Goal: Information Seeking & Learning: Learn about a topic

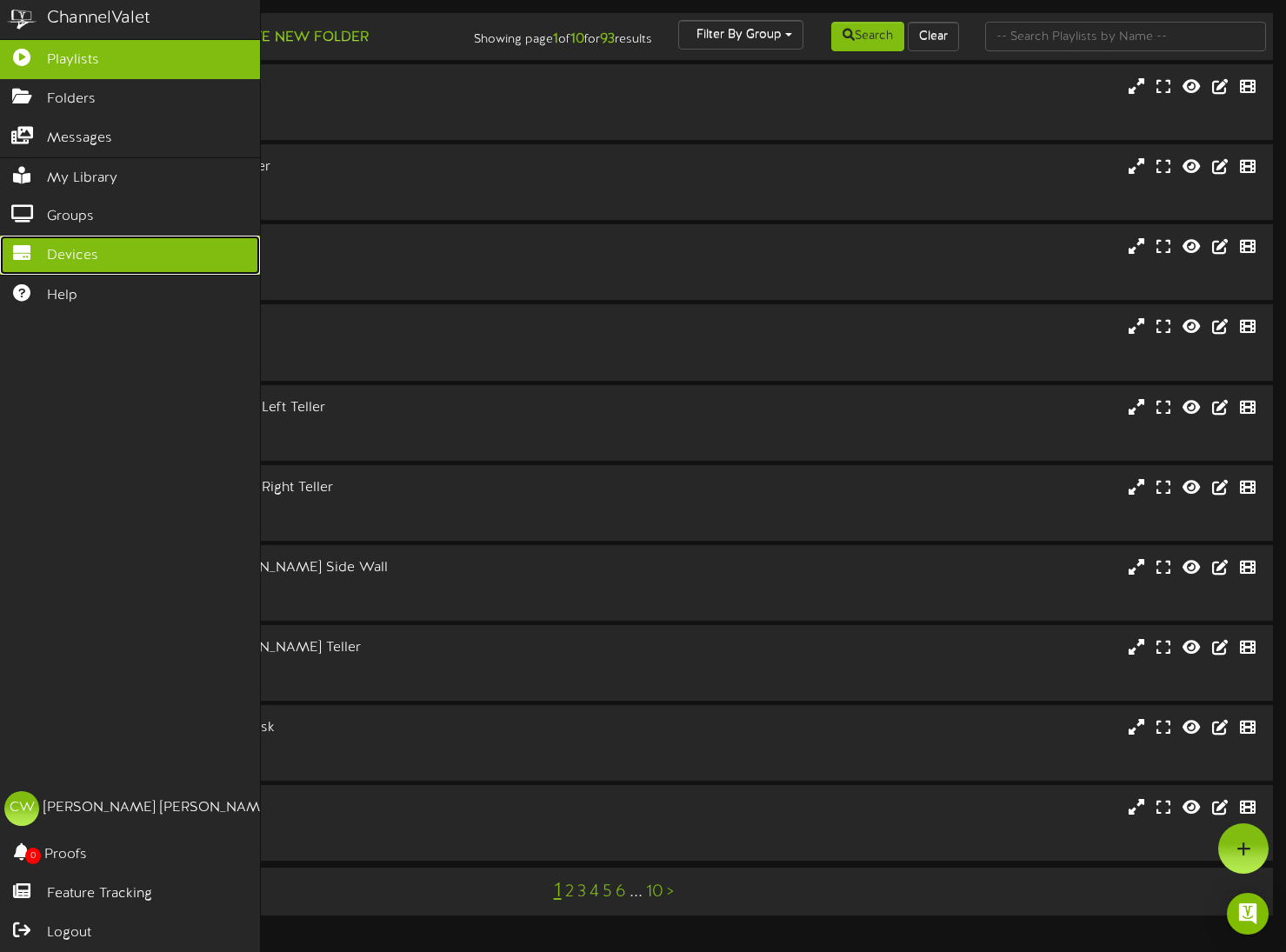
click at [55, 262] on link "Devices" at bounding box center [130, 255] width 260 height 39
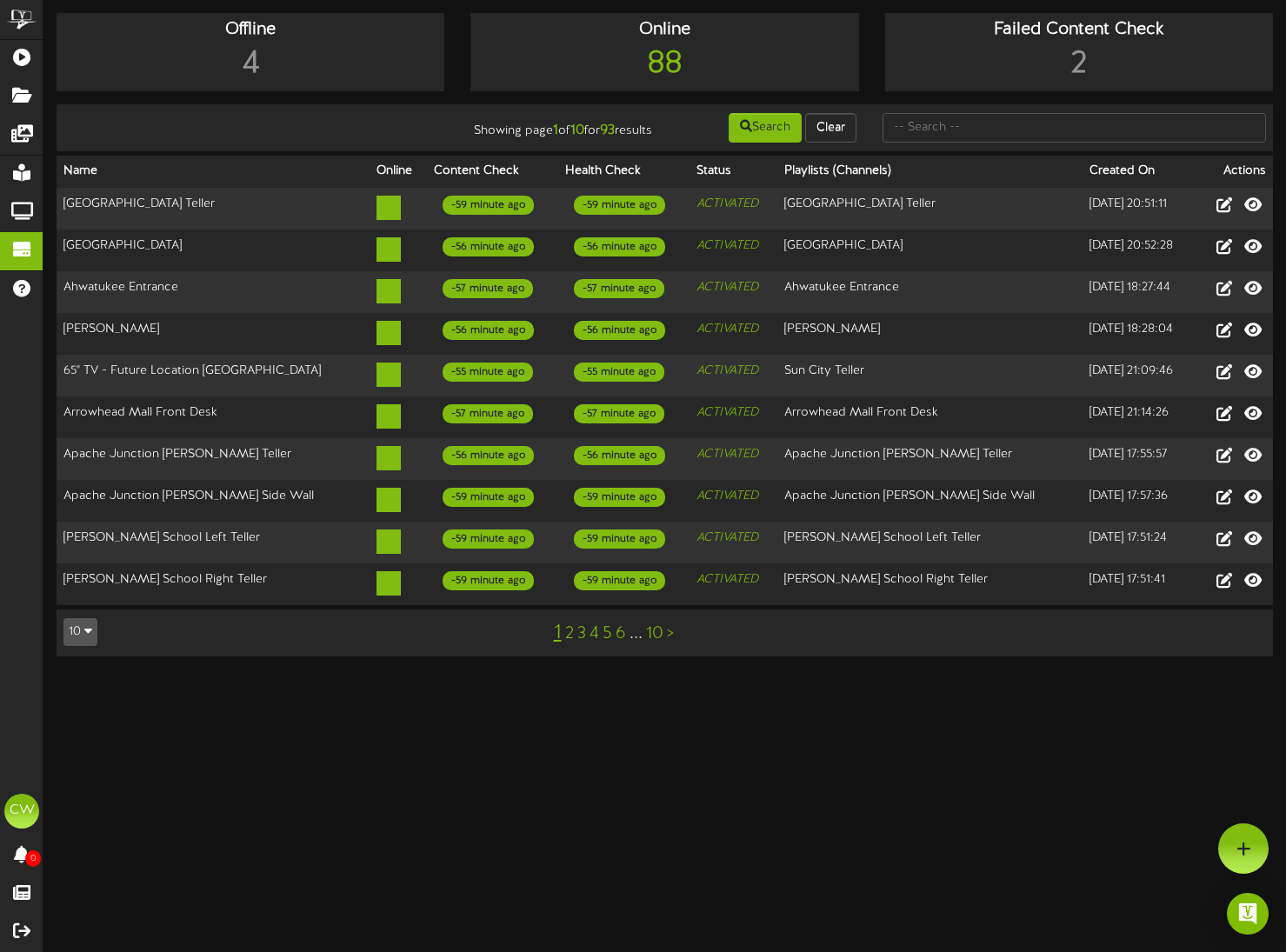
click at [85, 628] on icon "button" at bounding box center [88, 630] width 8 height 13
click at [88, 599] on div "100" at bounding box center [81, 597] width 33 height 26
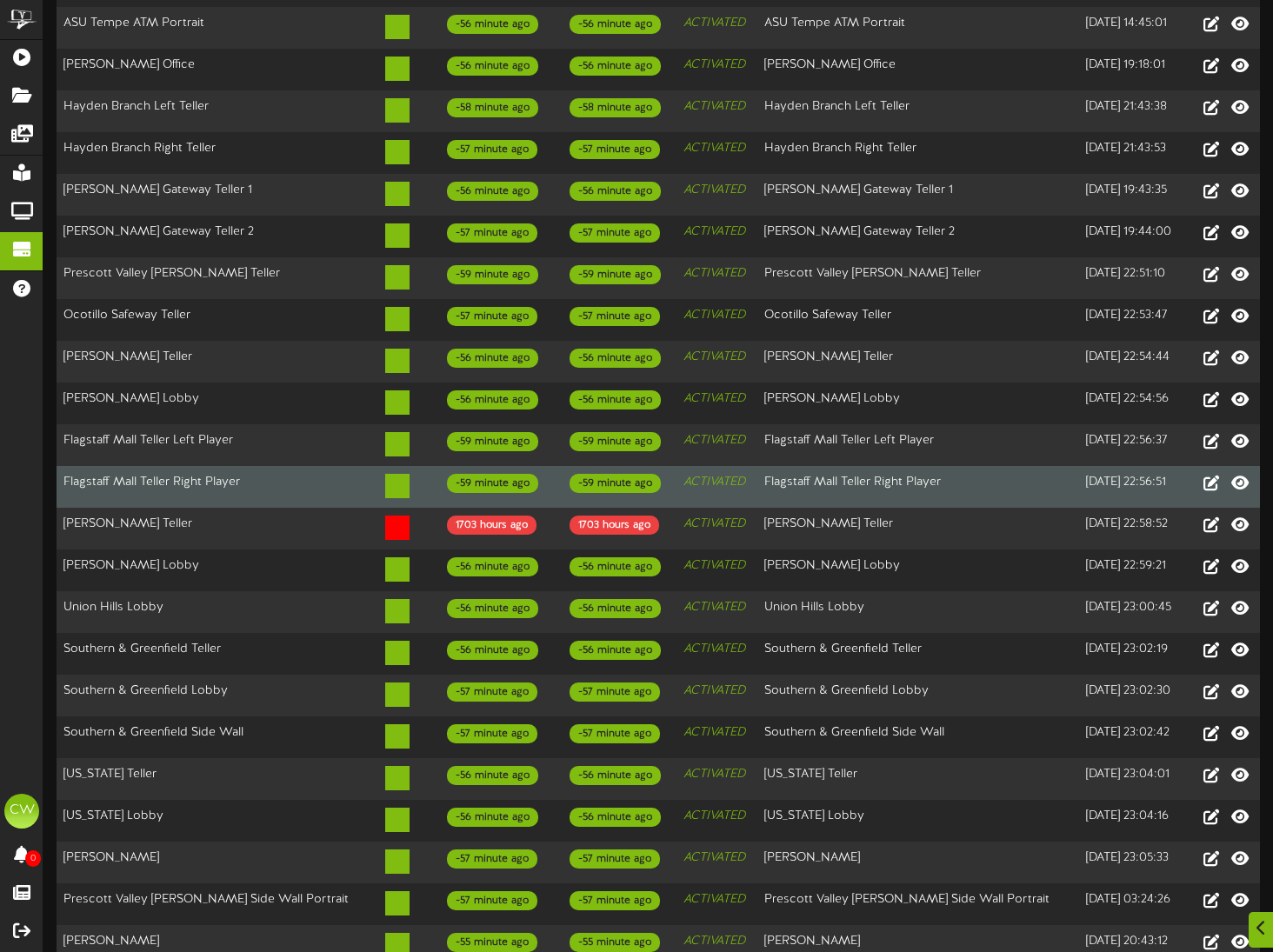
scroll to position [434, 0]
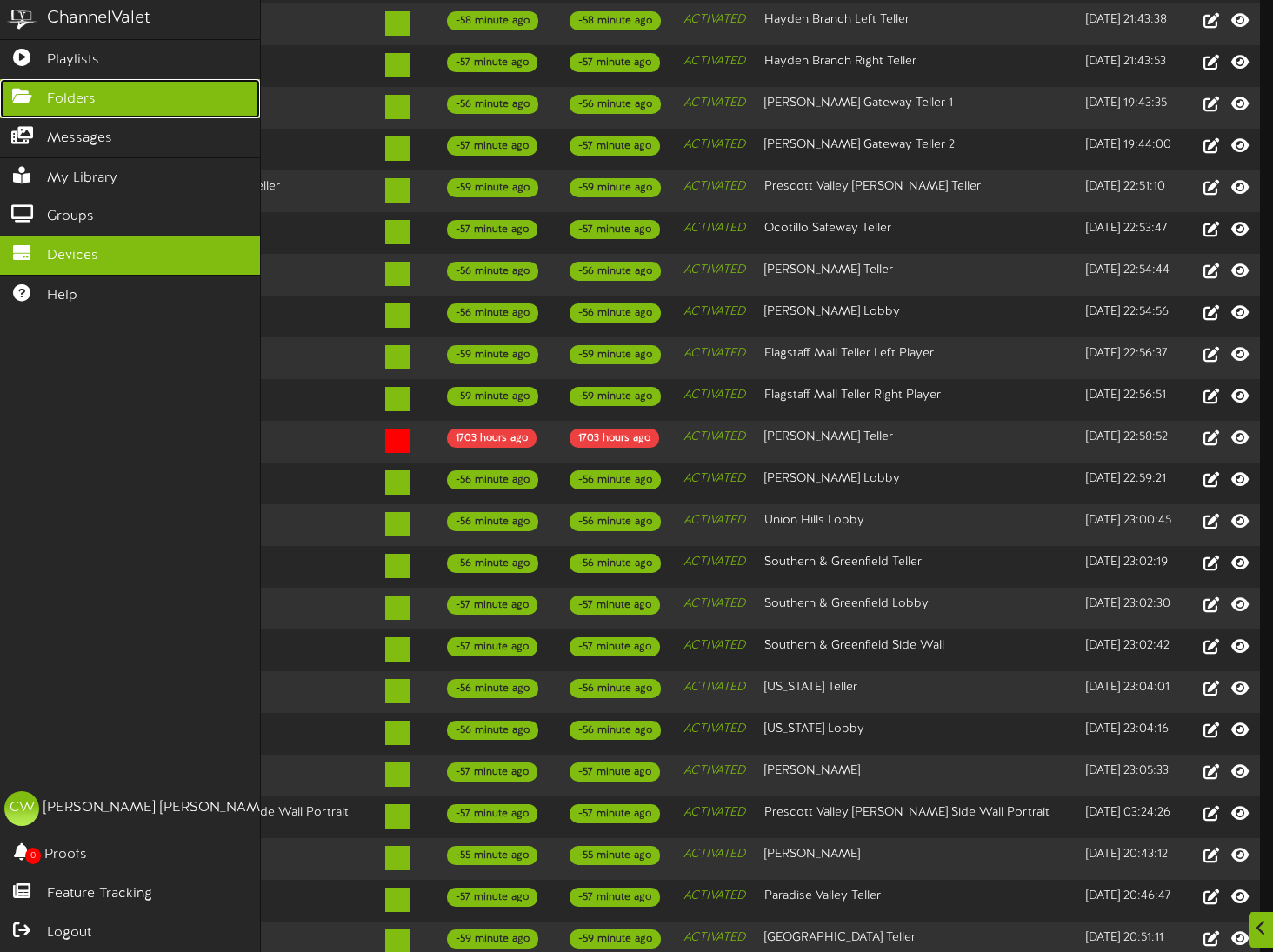
click at [49, 98] on span "Folders" at bounding box center [71, 99] width 49 height 20
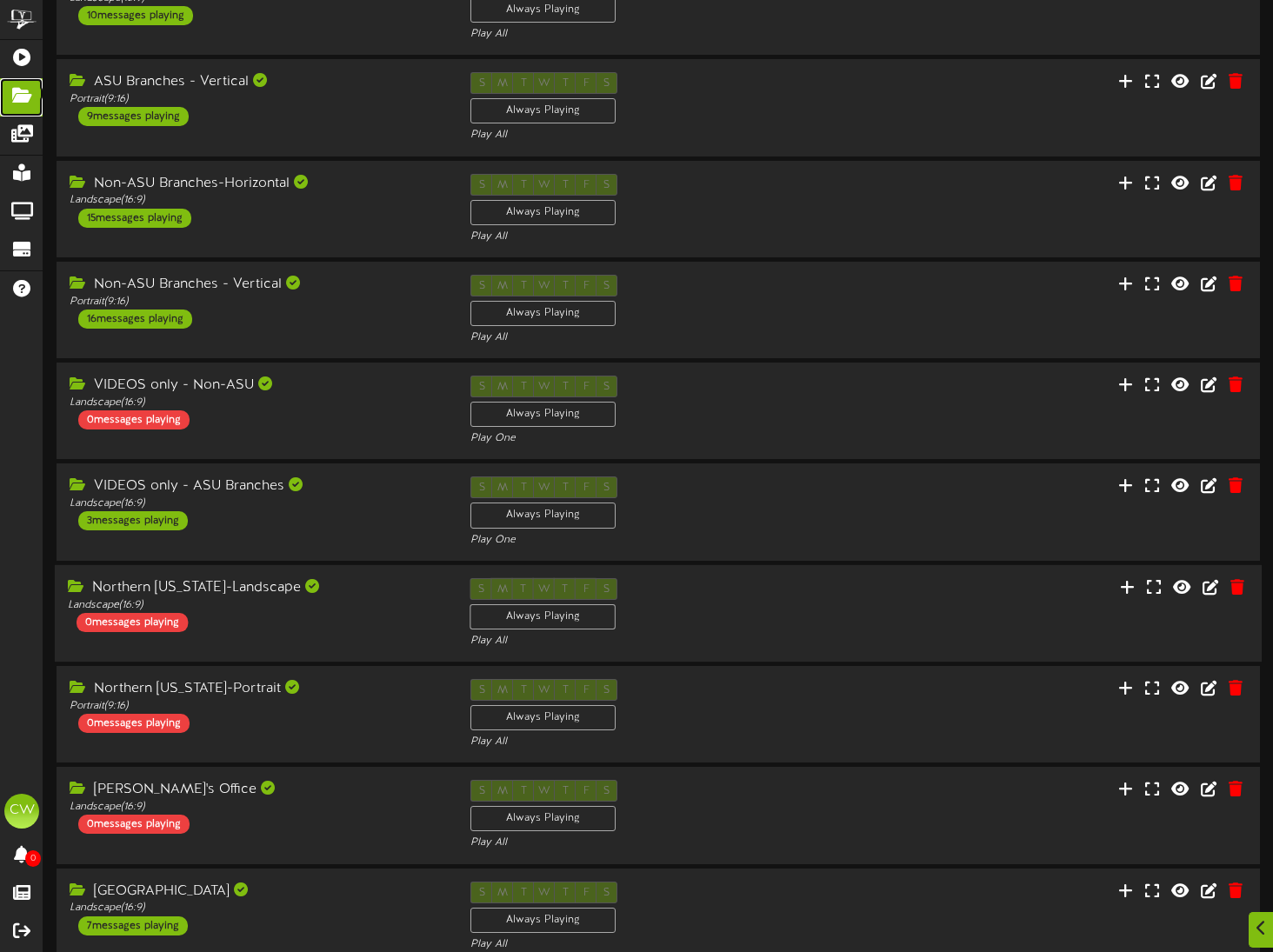
scroll to position [218, 0]
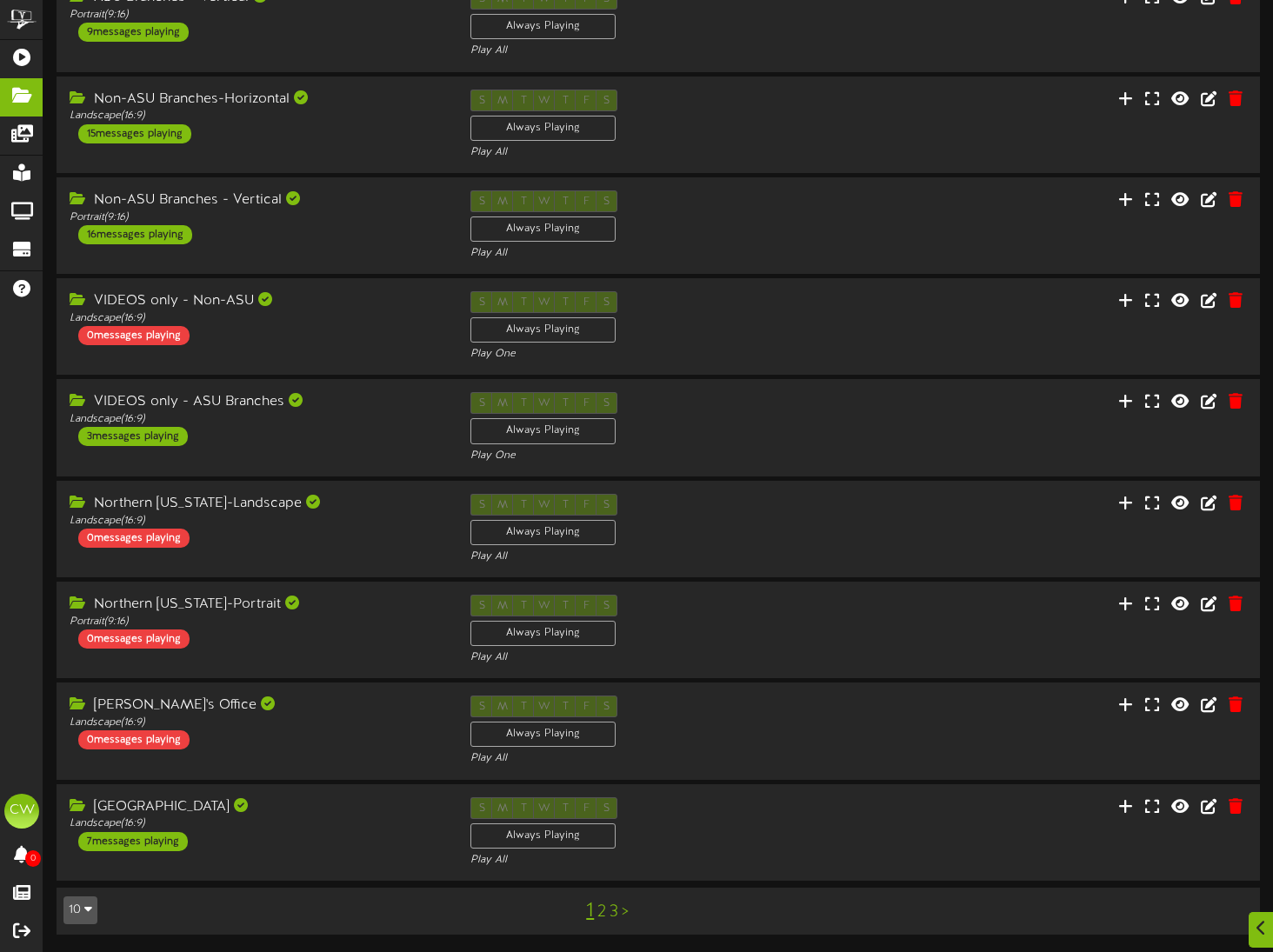
click at [79, 921] on button "10" at bounding box center [80, 910] width 34 height 28
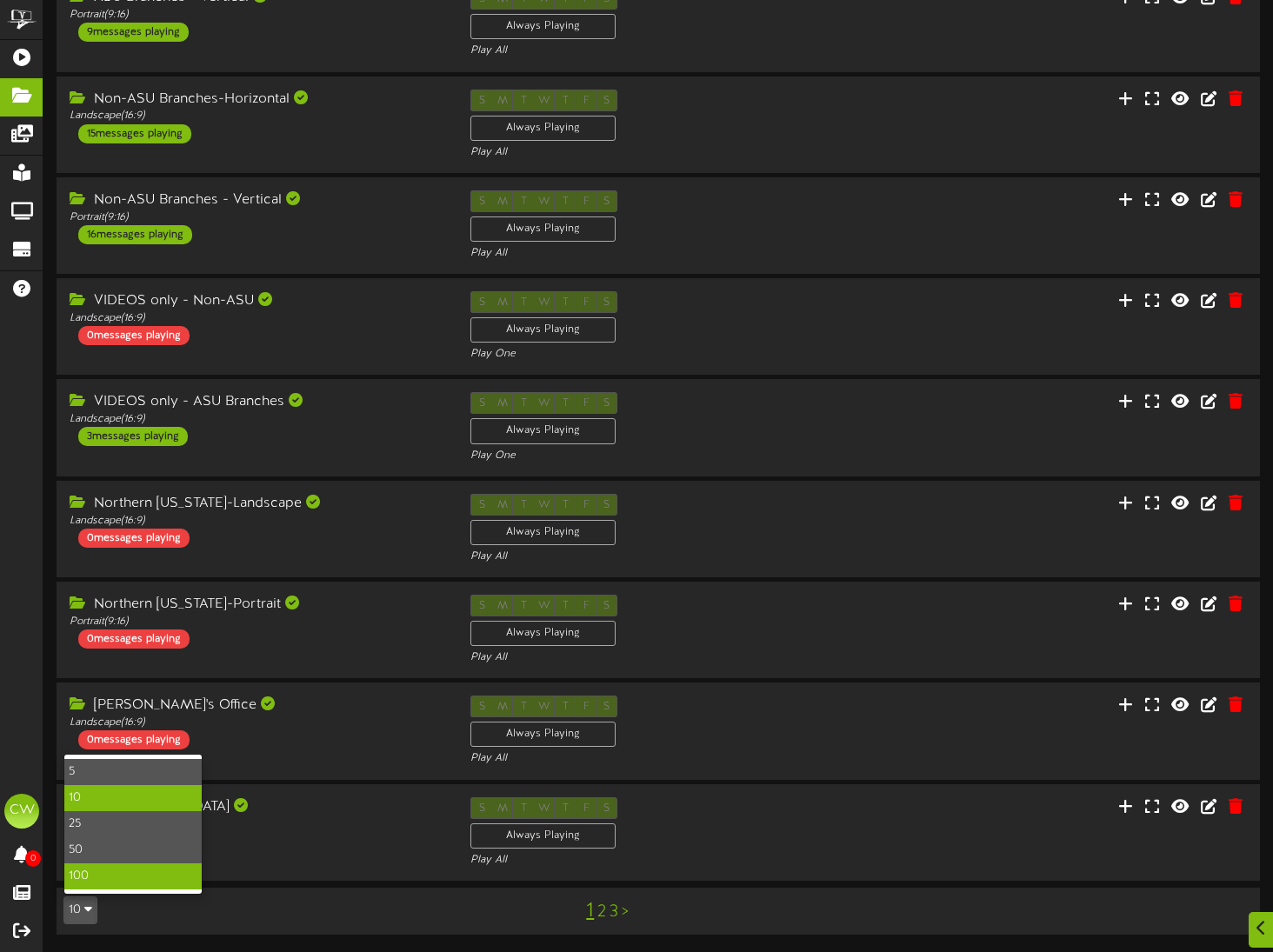
click at [79, 868] on div "100" at bounding box center [132, 876] width 137 height 26
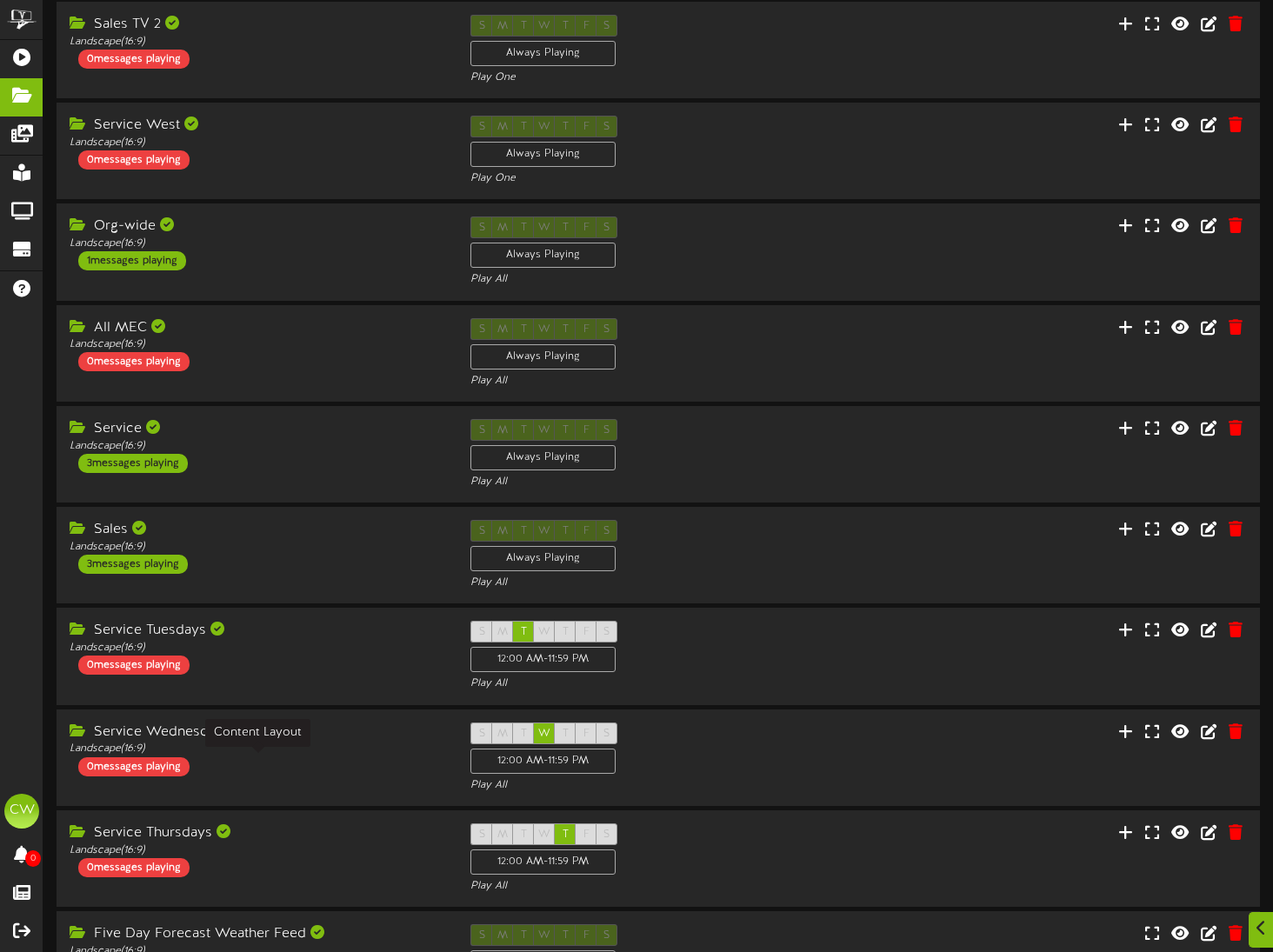
scroll to position [1478, 0]
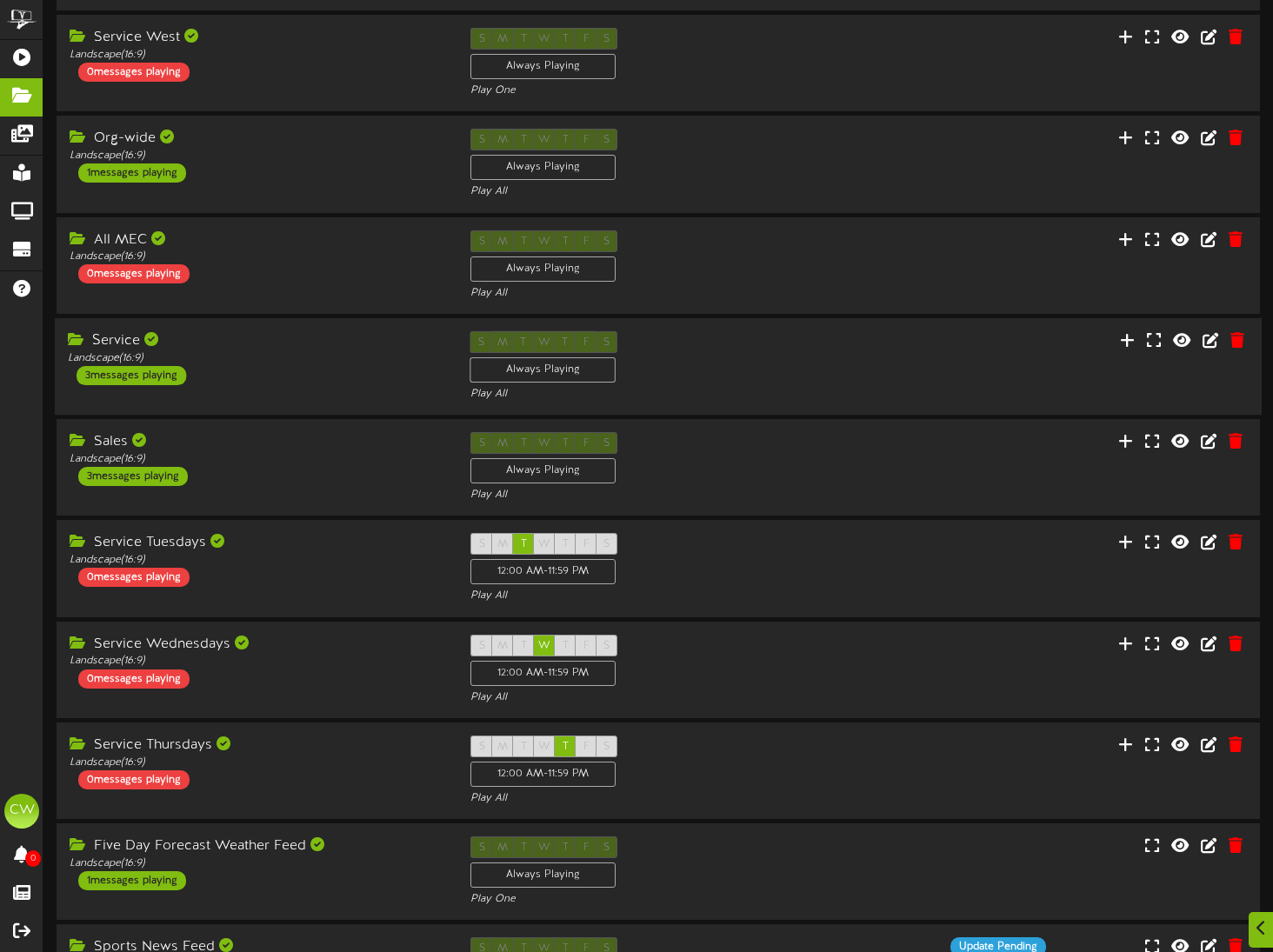
click at [297, 401] on div "Service Landscape ( 16:9 ) 3 messages playing S M T W T F S Always Playing Play…" at bounding box center [658, 366] width 1207 height 71
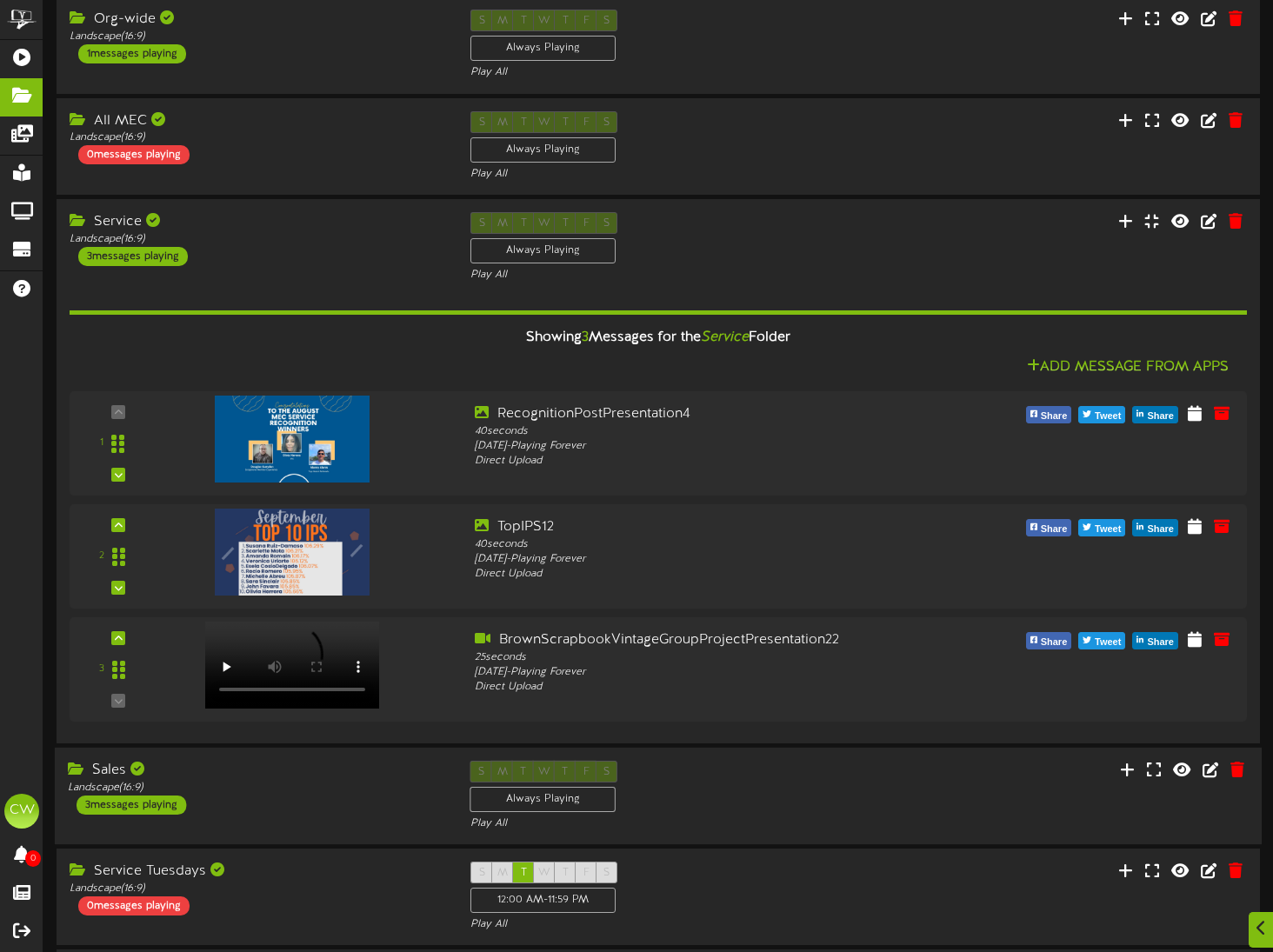
scroll to position [1651, 0]
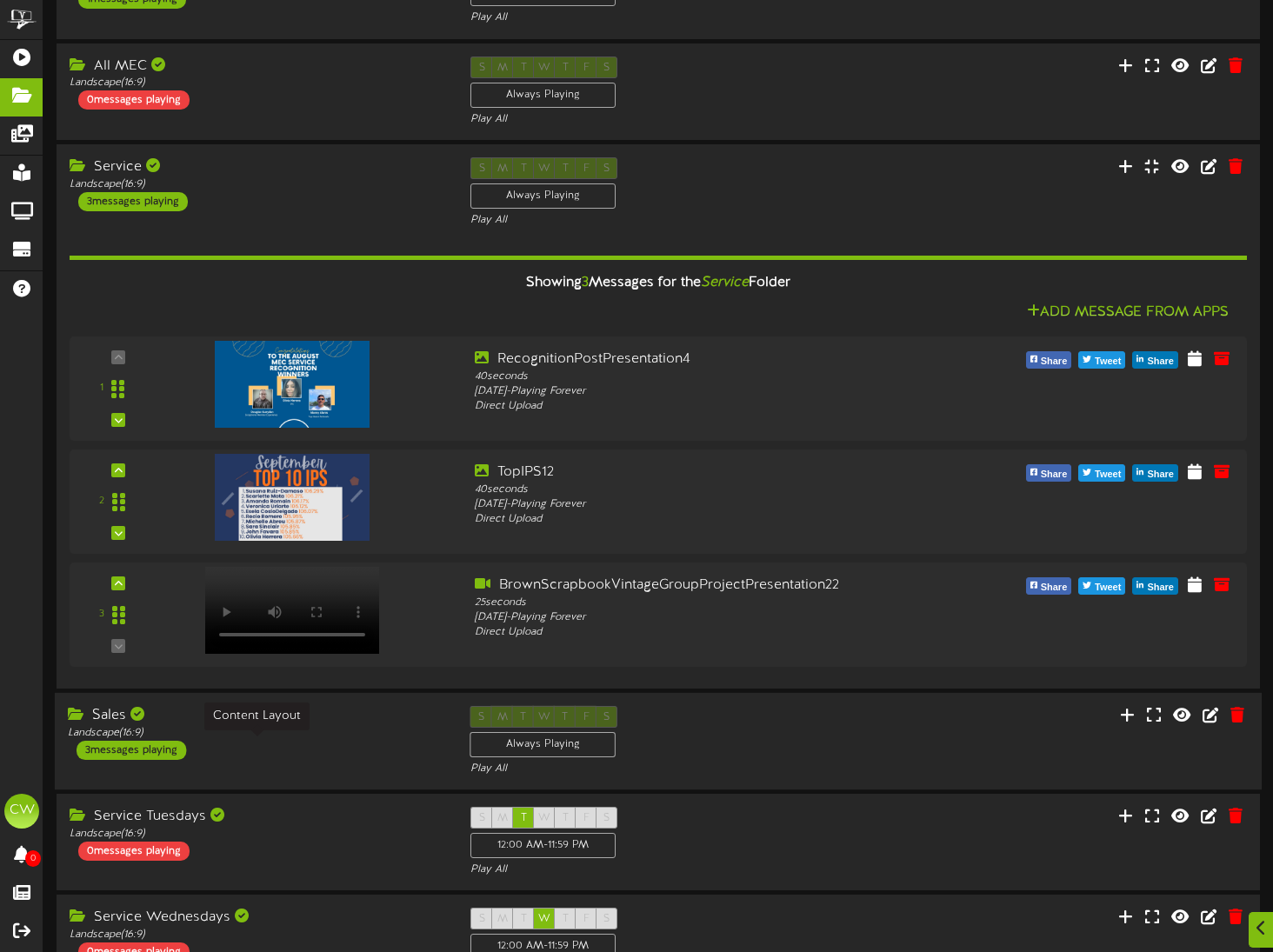
click at [303, 741] on div "Landscape ( 16:9 )" at bounding box center [257, 732] width 377 height 15
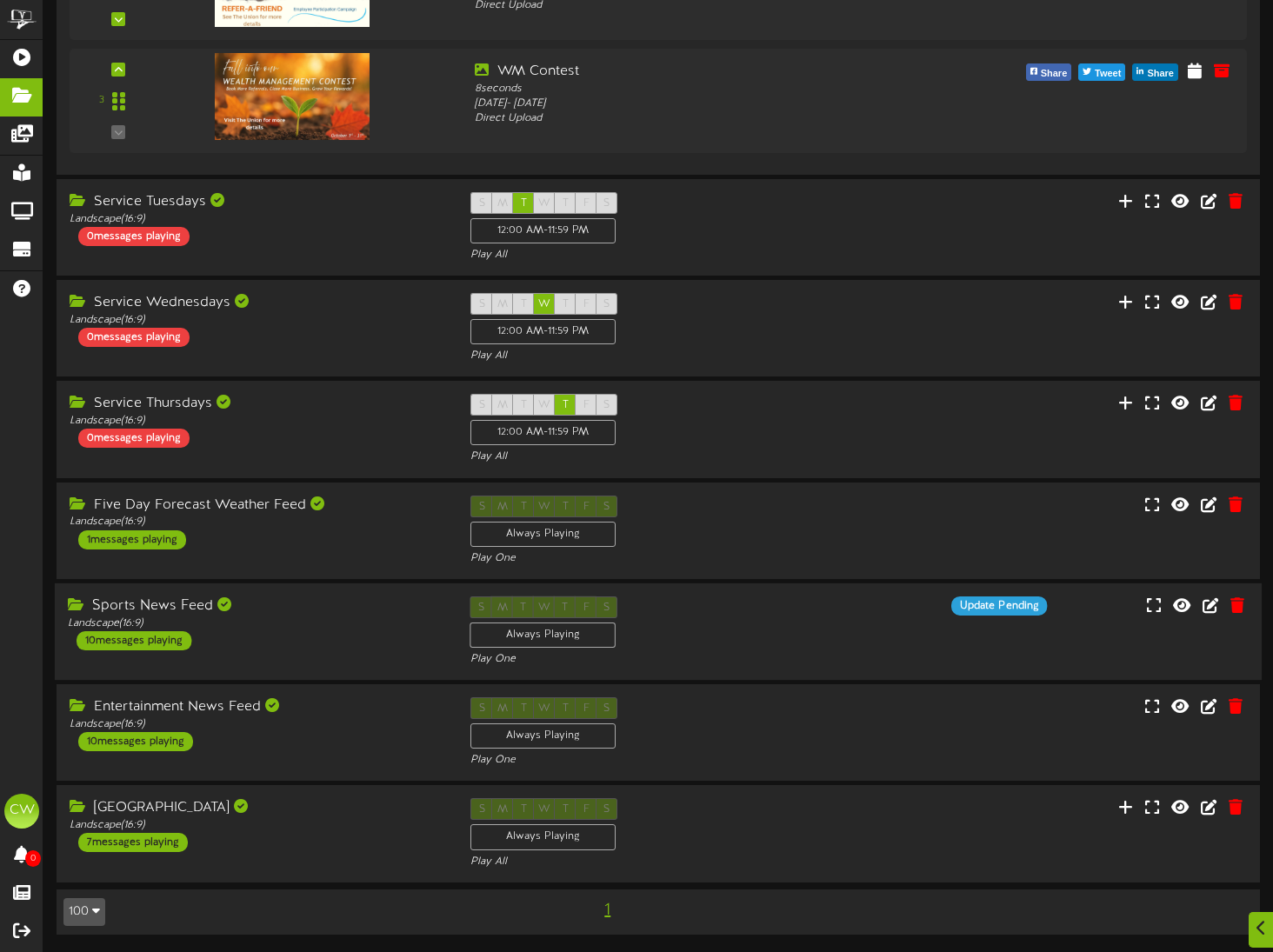
scroll to position [2728, 0]
click at [401, 528] on div "Five Day Forecast Weather Feed Landscape ( 16:9 ) 1 messages playing" at bounding box center [256, 521] width 402 height 53
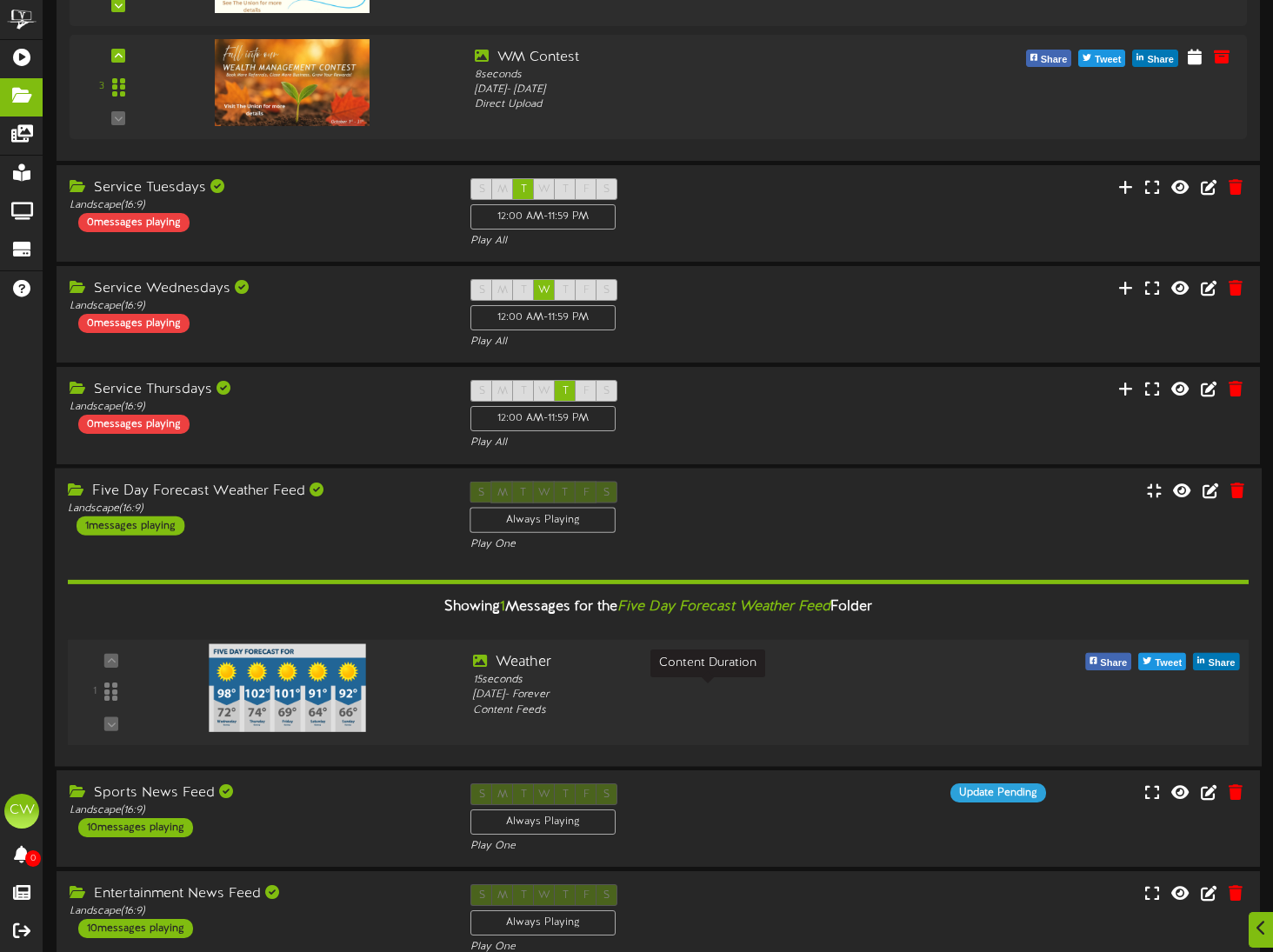
click at [721, 688] on div "15 seconds" at bounding box center [708, 680] width 470 height 15
click at [1205, 499] on icon at bounding box center [1211, 490] width 19 height 19
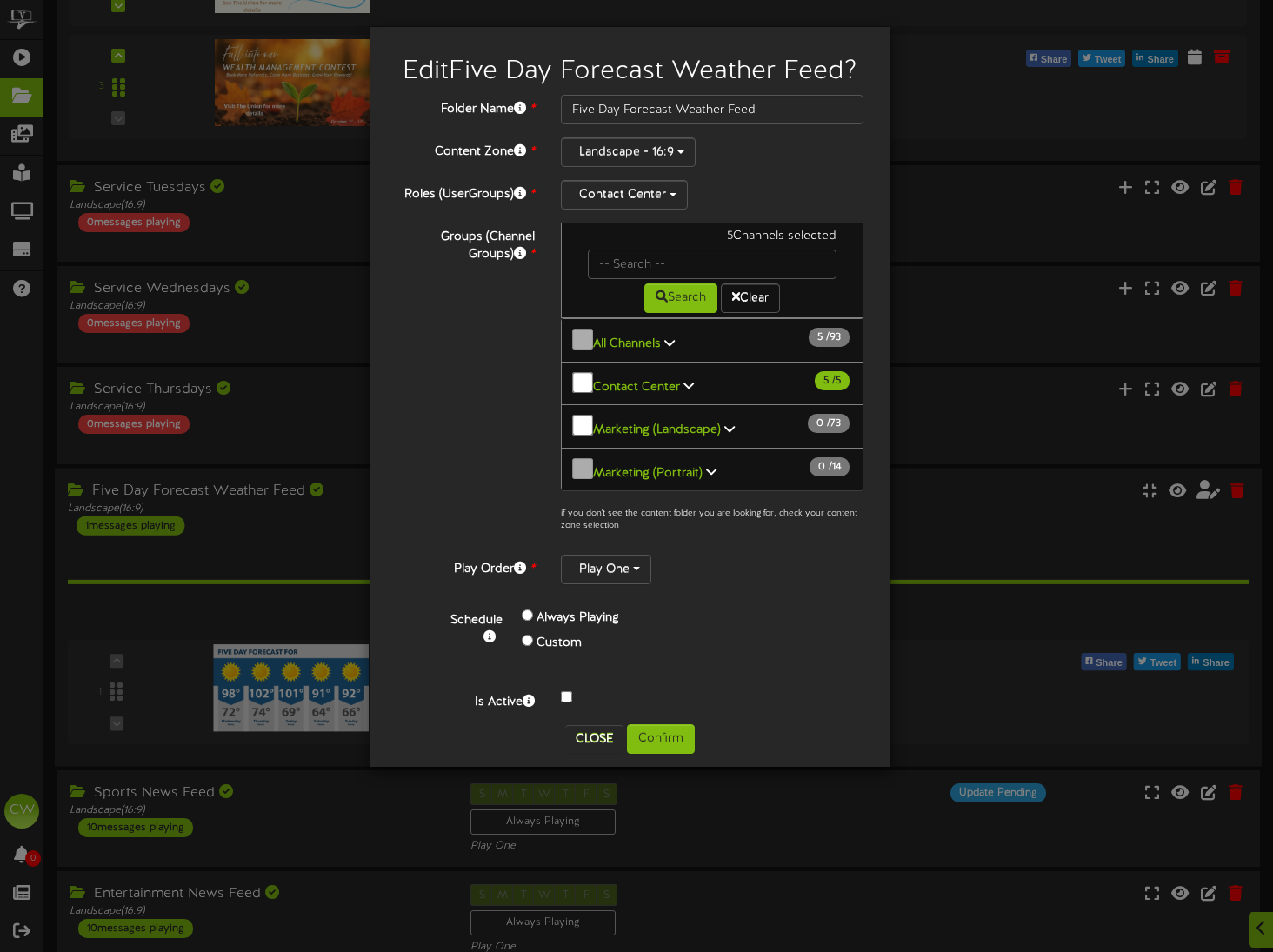
scroll to position [1, 0]
click at [598, 725] on button "Close" at bounding box center [595, 738] width 58 height 28
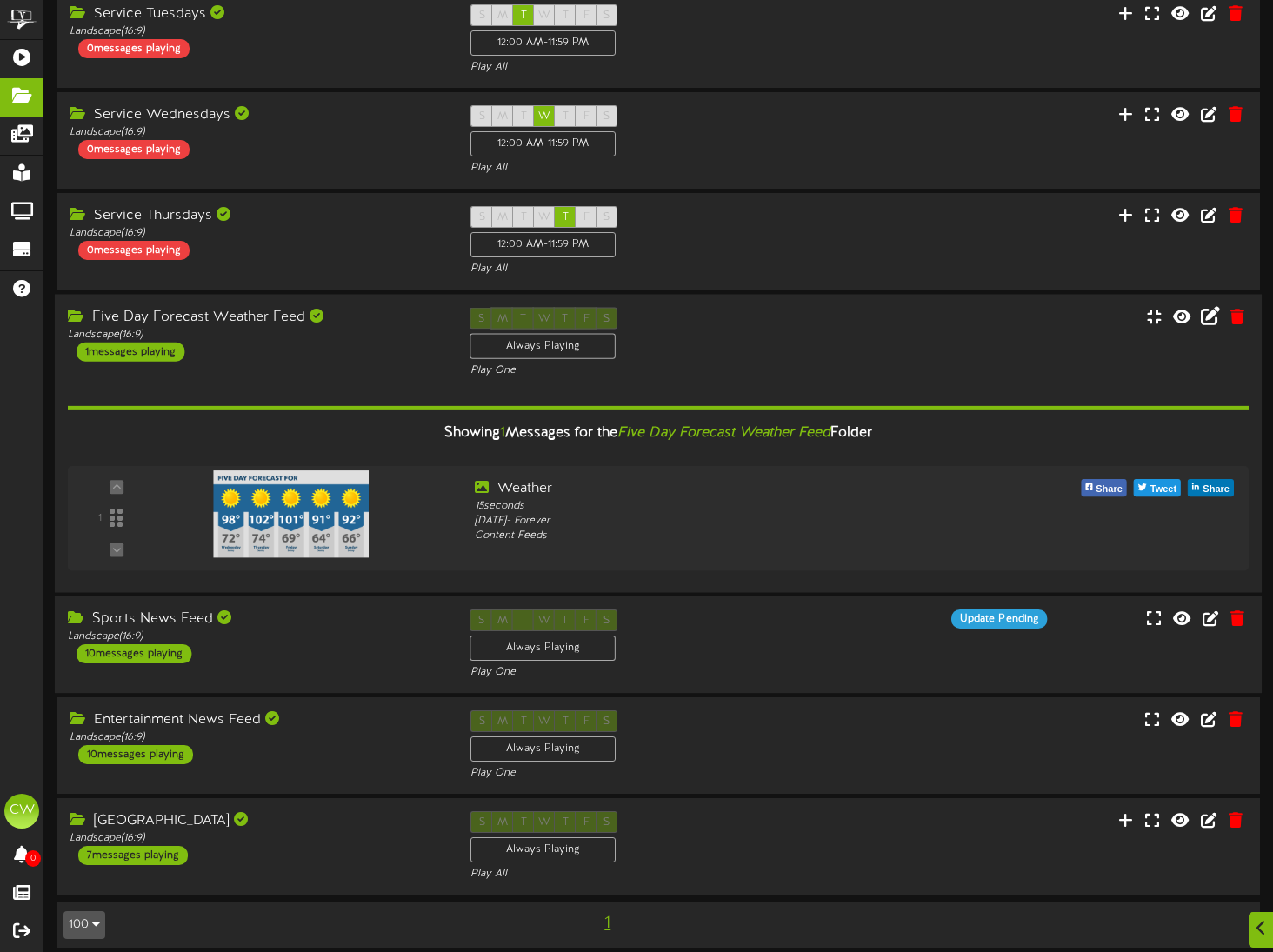
scroll to position [2928, 0]
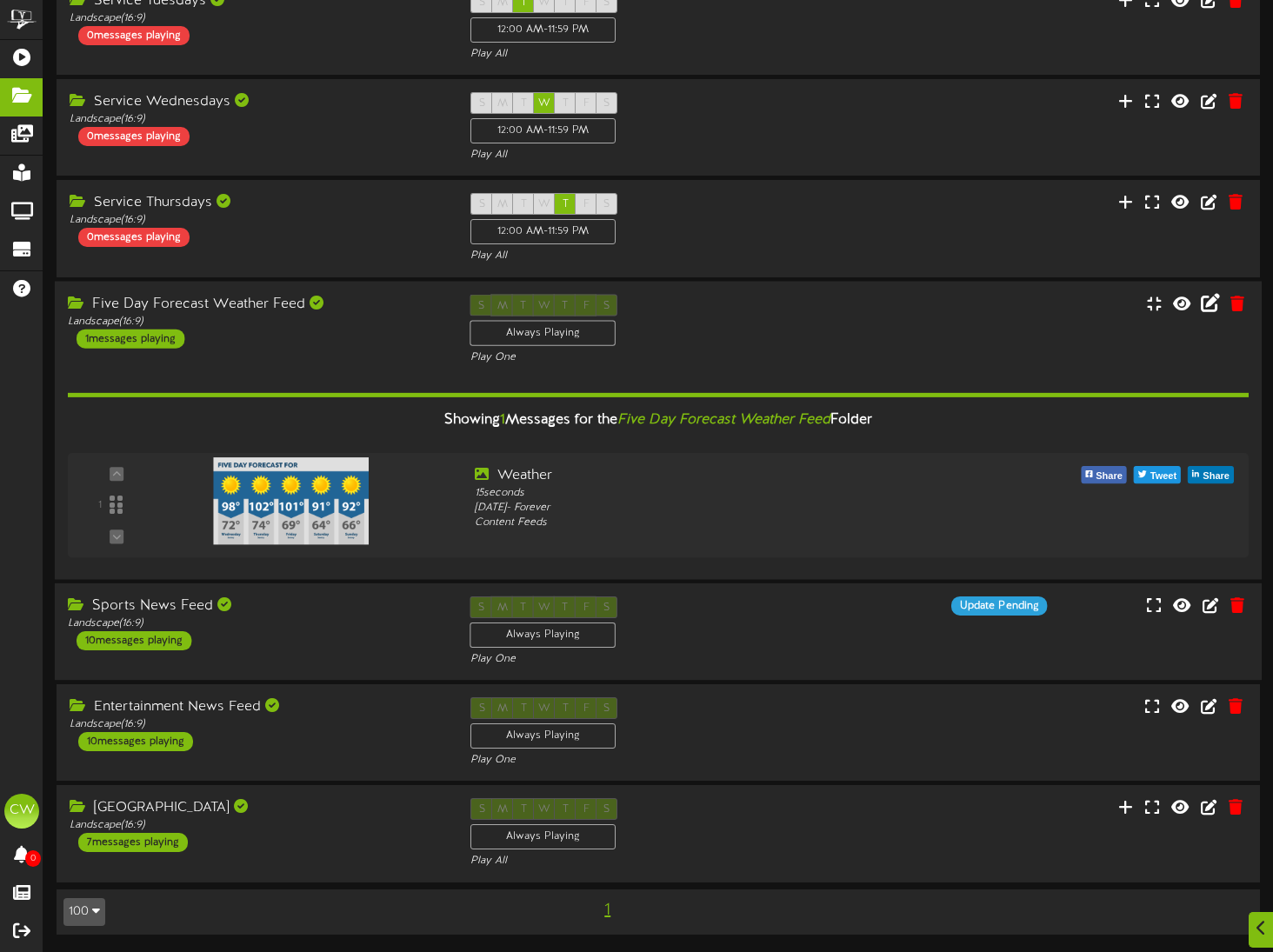
click at [405, 633] on div "Sports News Feed Landscape ( 16:9 ) 10 messages playing" at bounding box center [256, 623] width 402 height 53
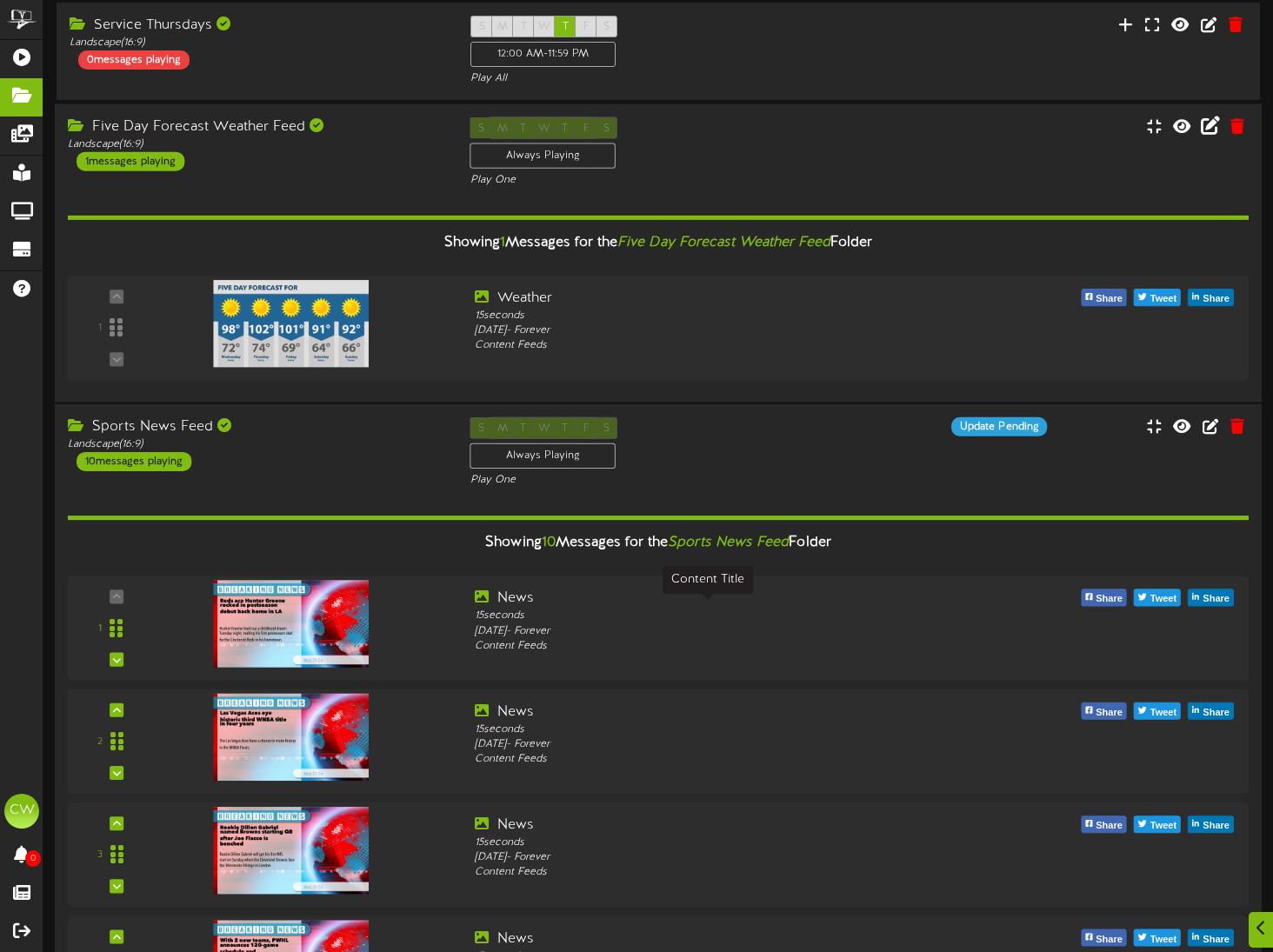
scroll to position [3102, 0]
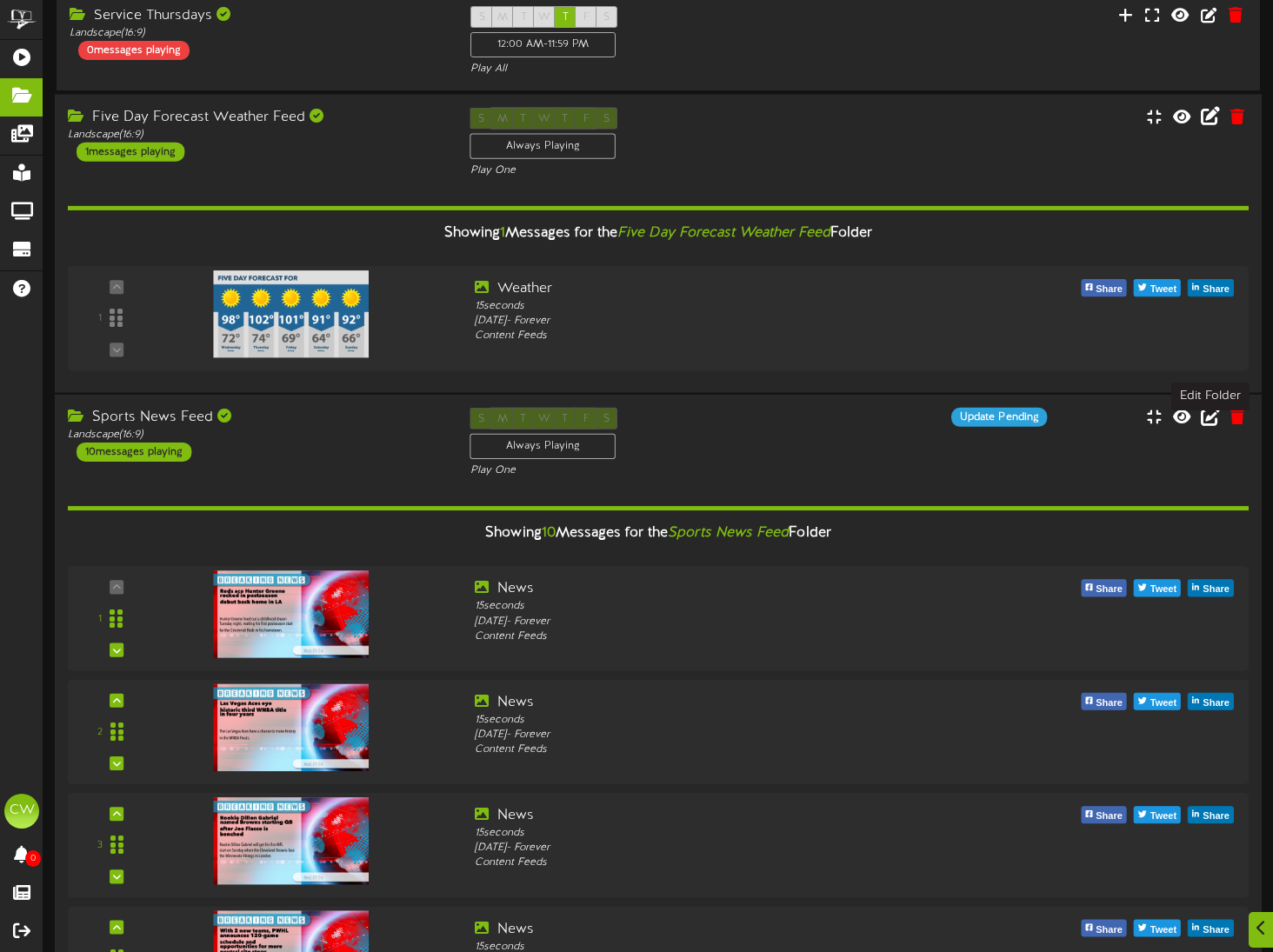
click at [1213, 425] on icon at bounding box center [1211, 416] width 19 height 19
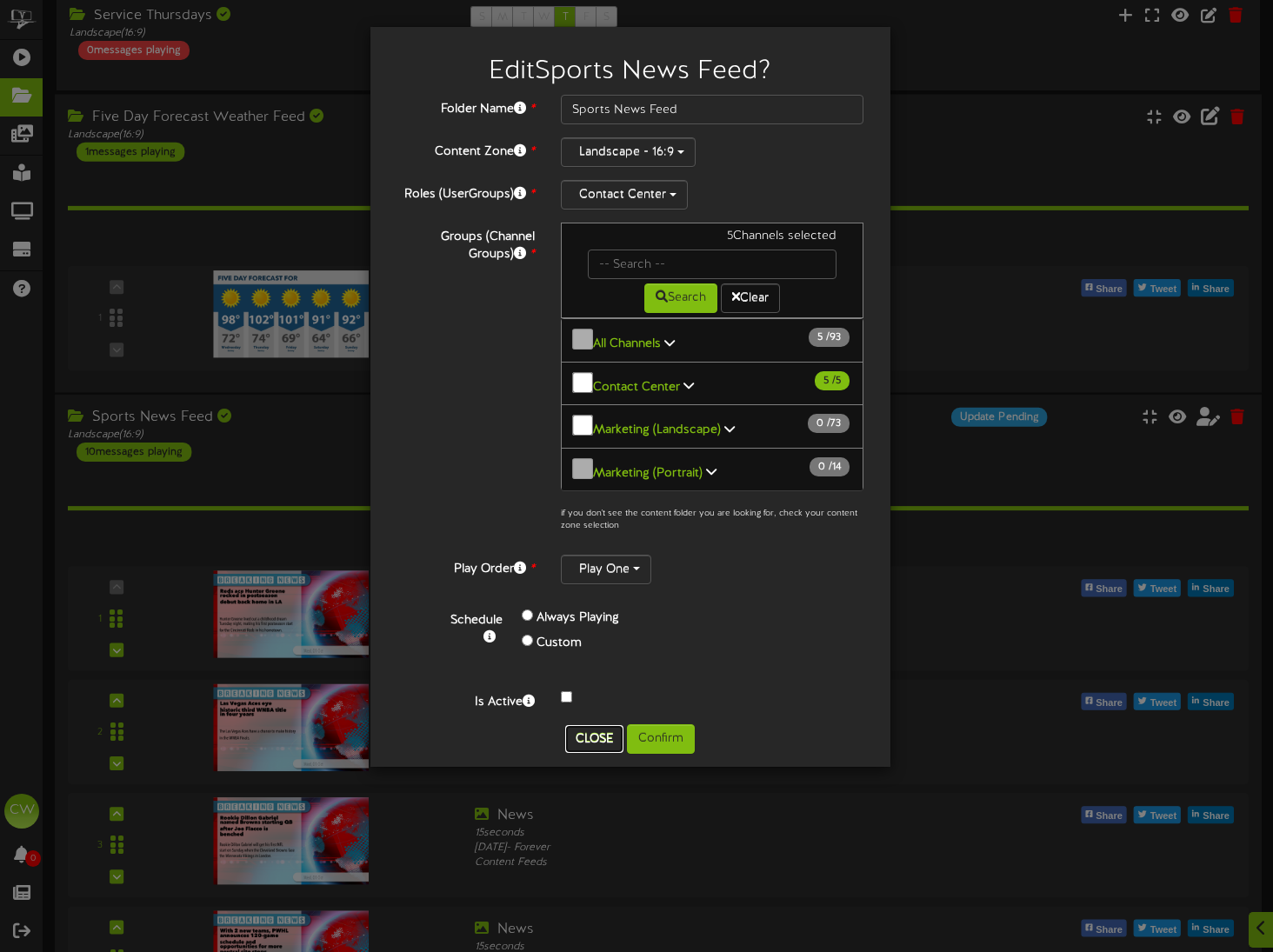
click at [585, 725] on button "Close" at bounding box center [595, 738] width 58 height 28
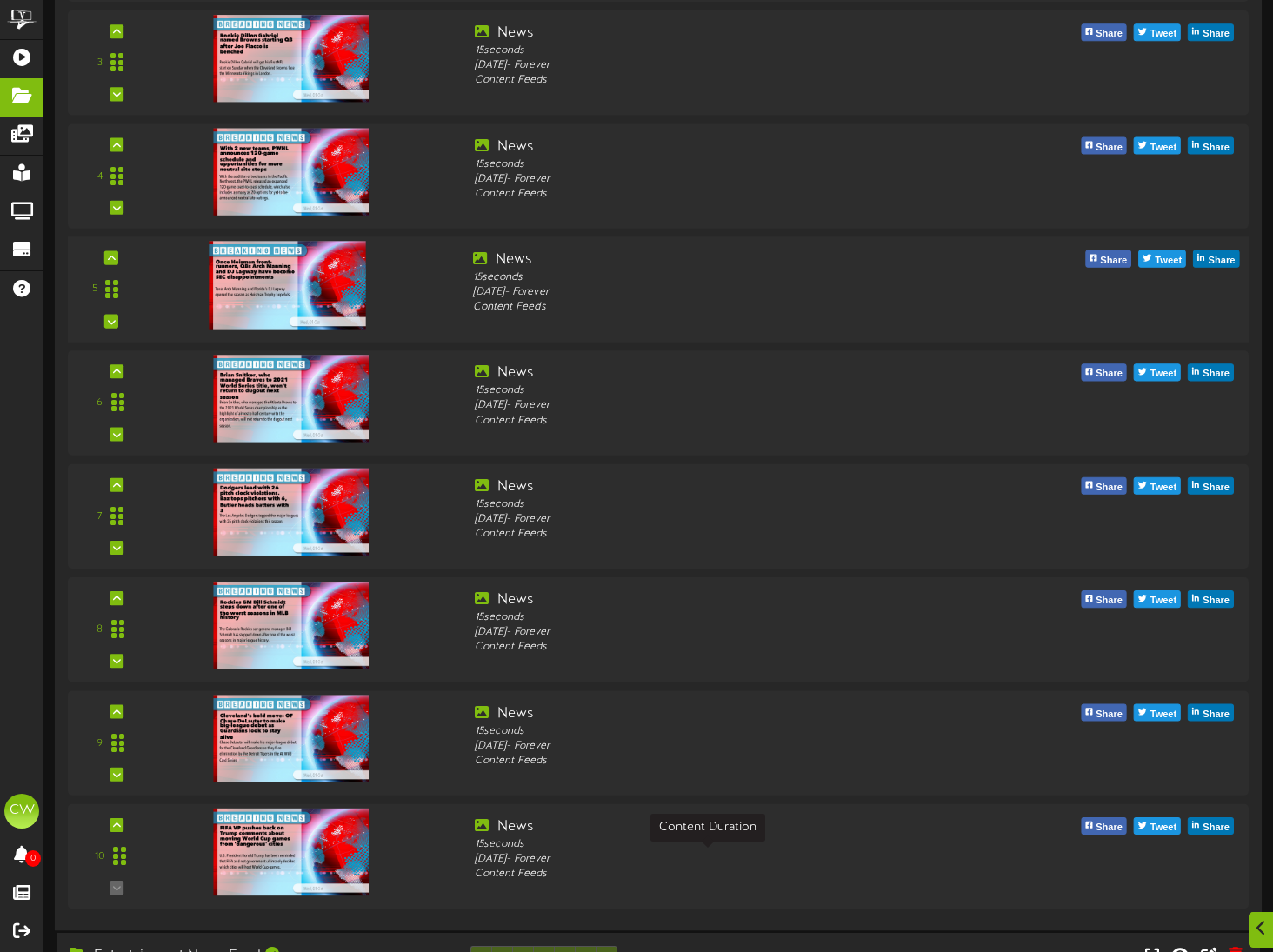
scroll to position [4146, 0]
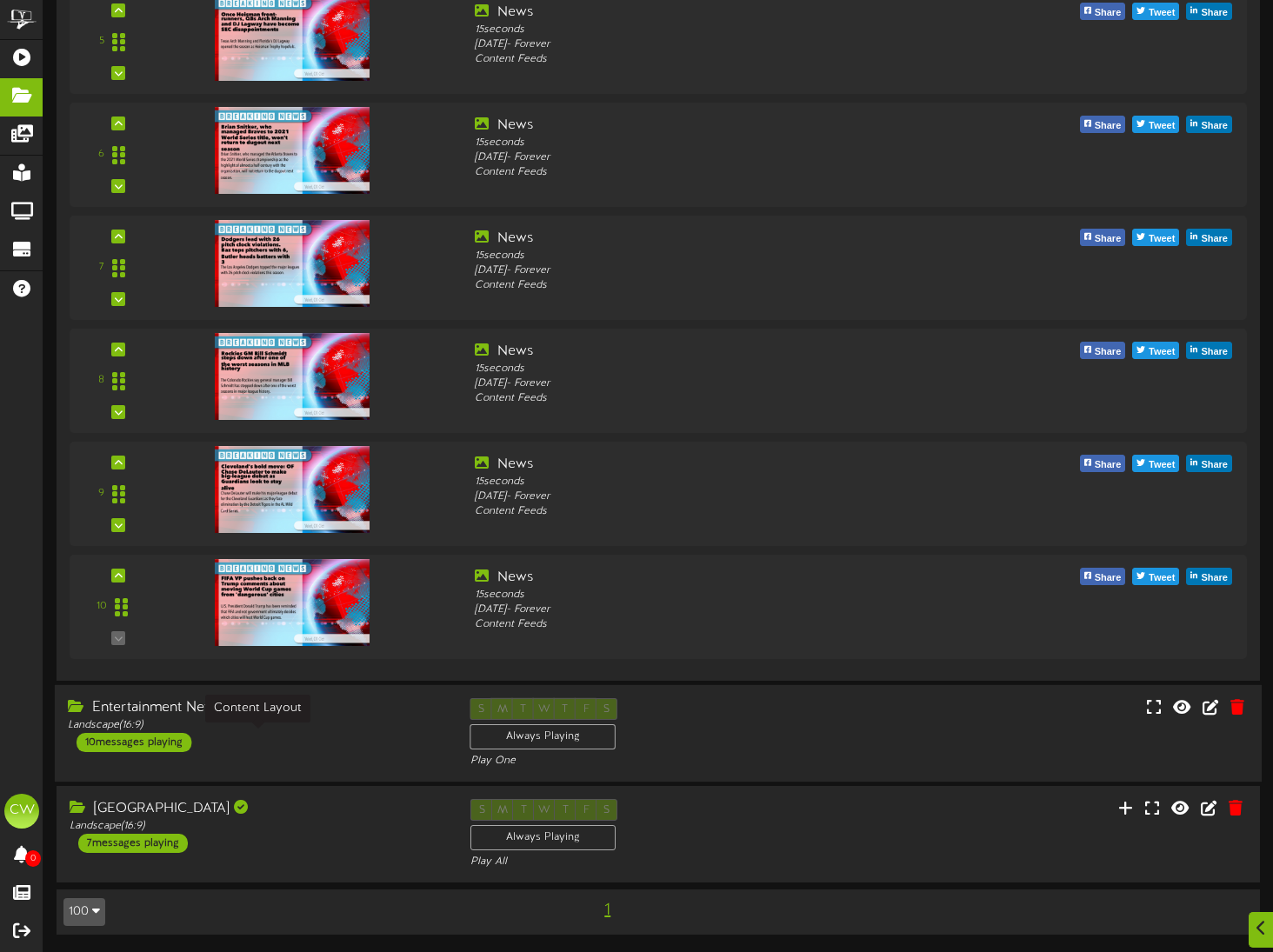
click at [379, 719] on div "Landscape ( 16:9 )" at bounding box center [257, 725] width 377 height 15
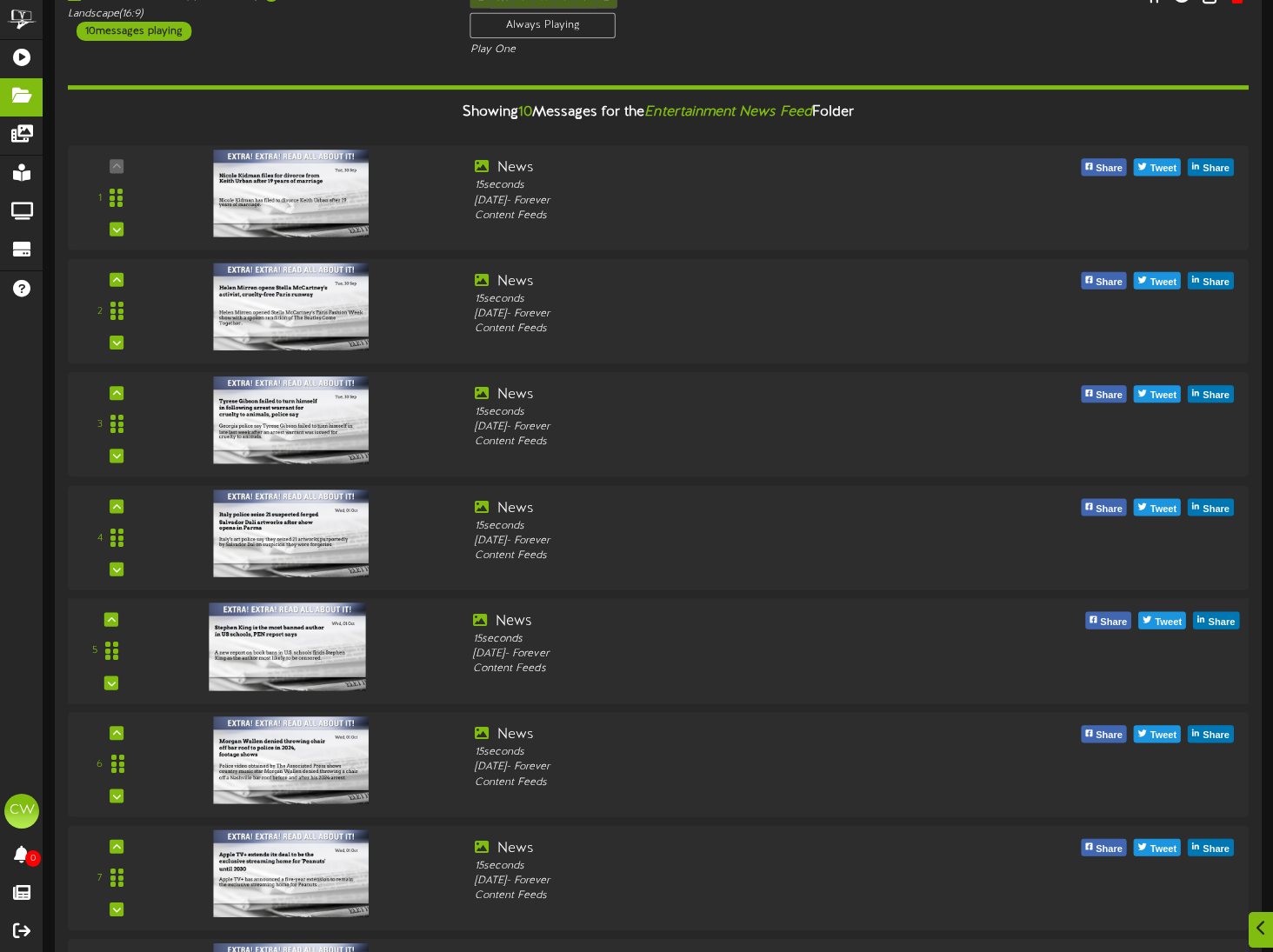
scroll to position [5277, 0]
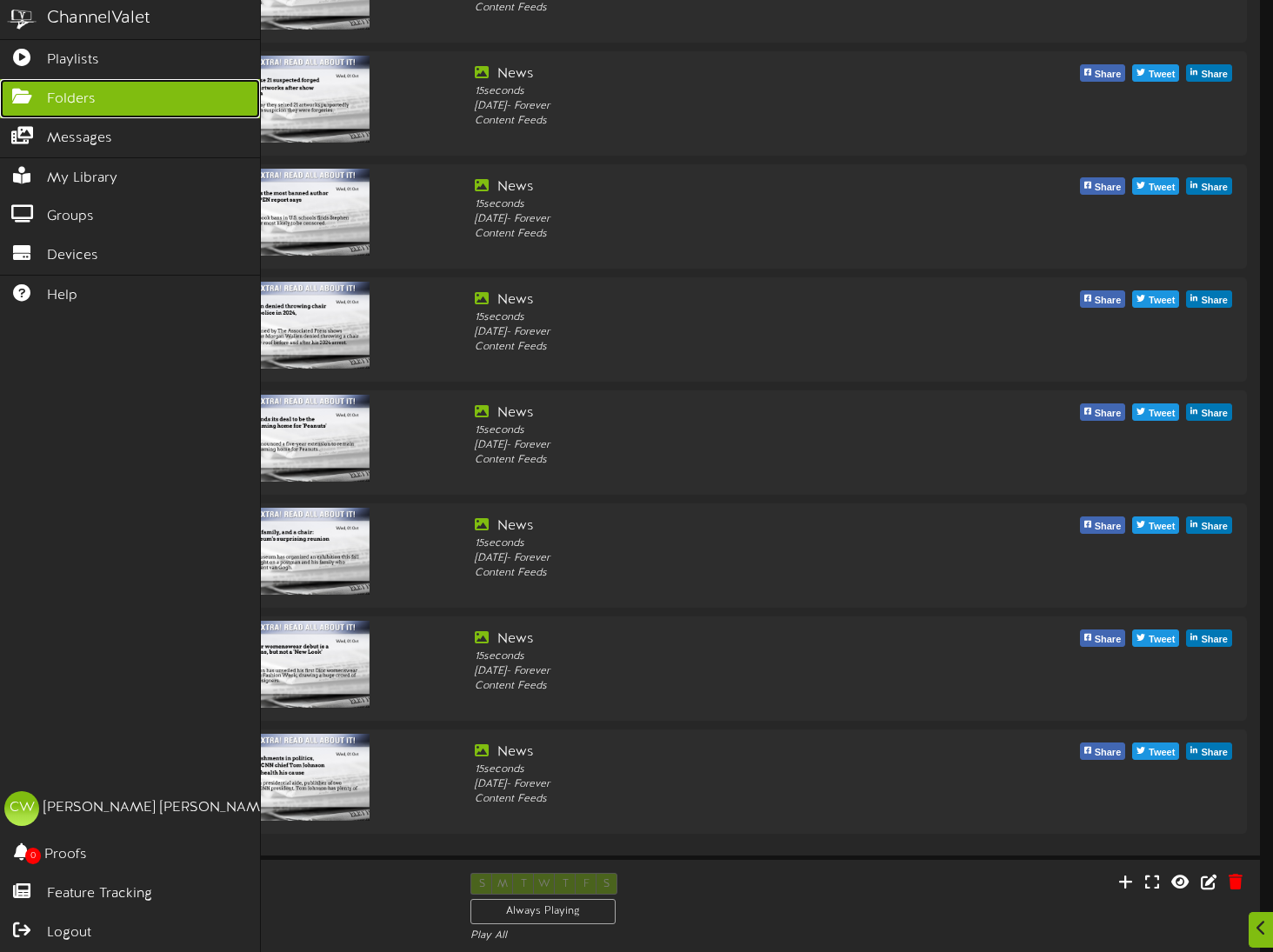
click at [67, 92] on span "Folders" at bounding box center [71, 99] width 49 height 20
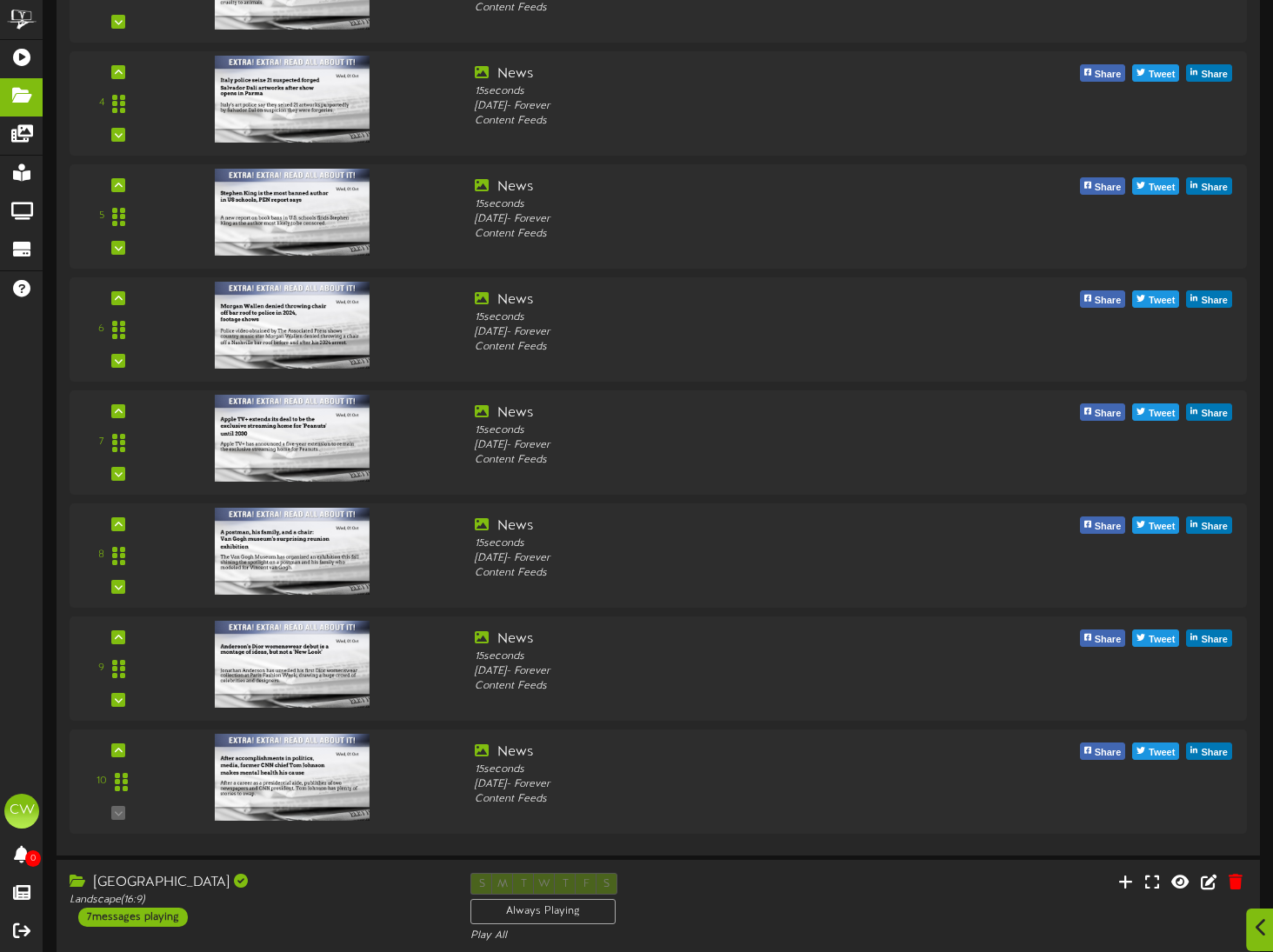
click at [1262, 930] on icon at bounding box center [1261, 928] width 12 height 19
click at [1230, 847] on icon at bounding box center [1230, 848] width 15 height 16
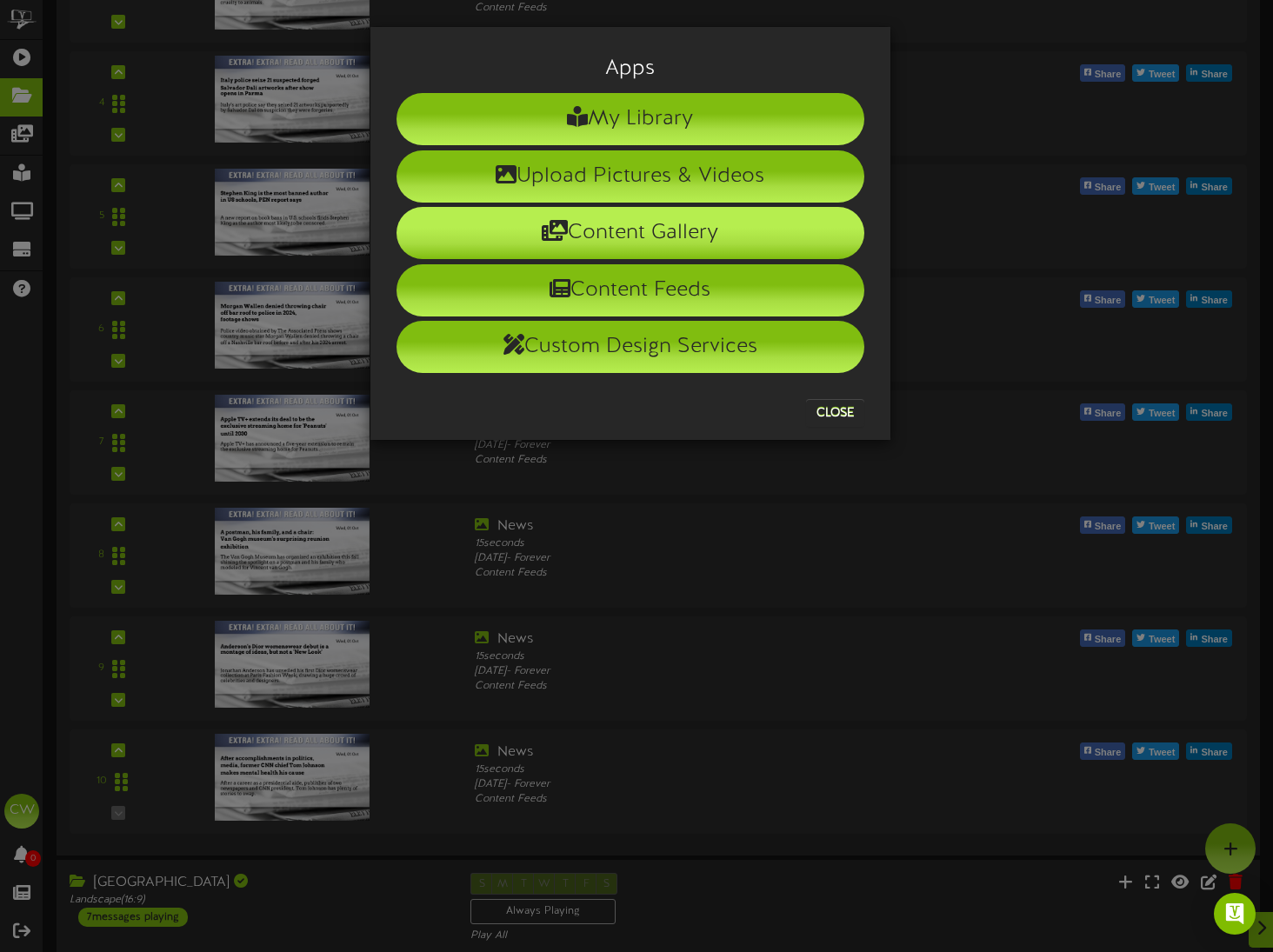
click at [630, 241] on li "Content Gallery" at bounding box center [630, 233] width 467 height 52
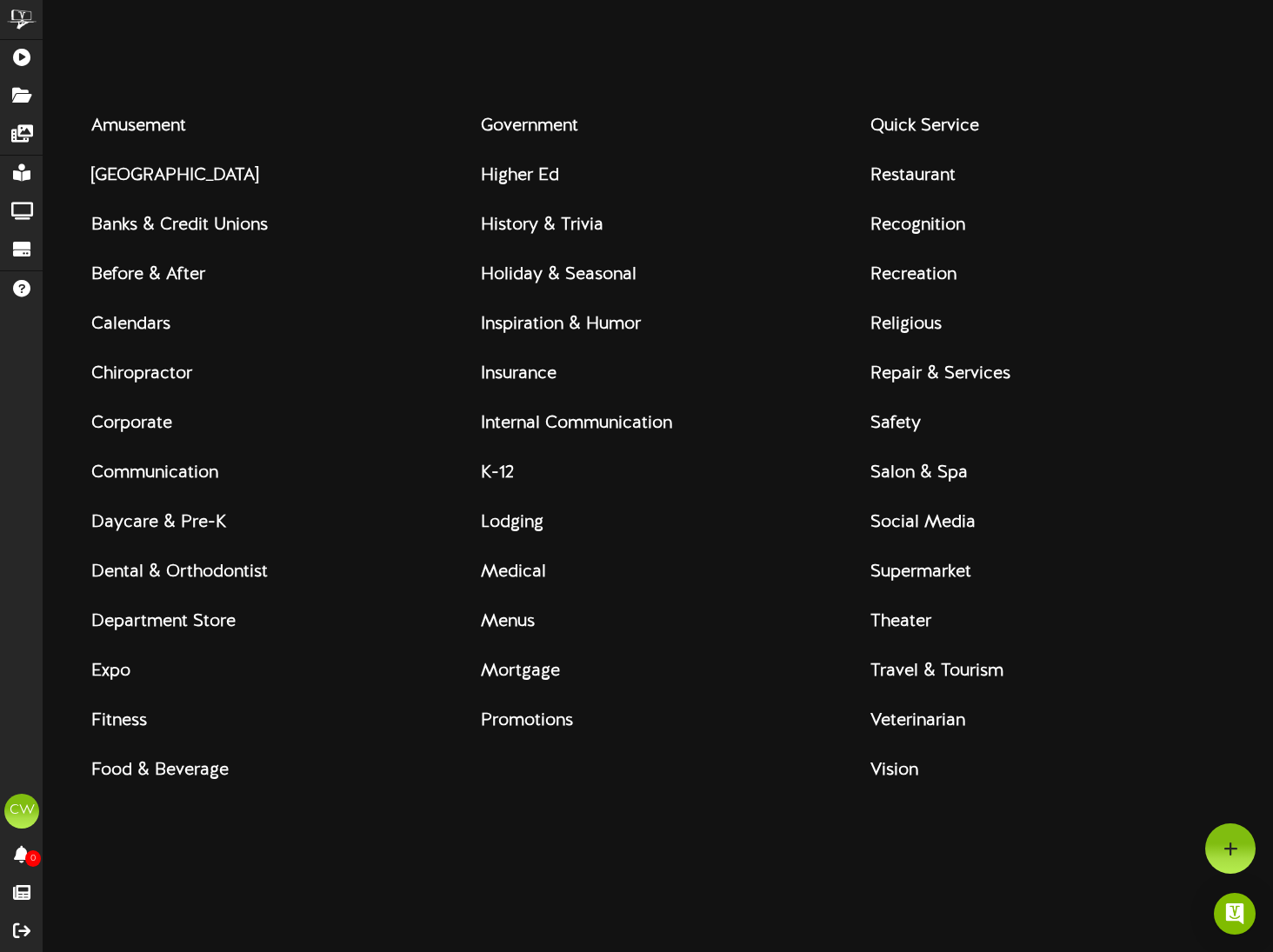
scroll to position [174, 0]
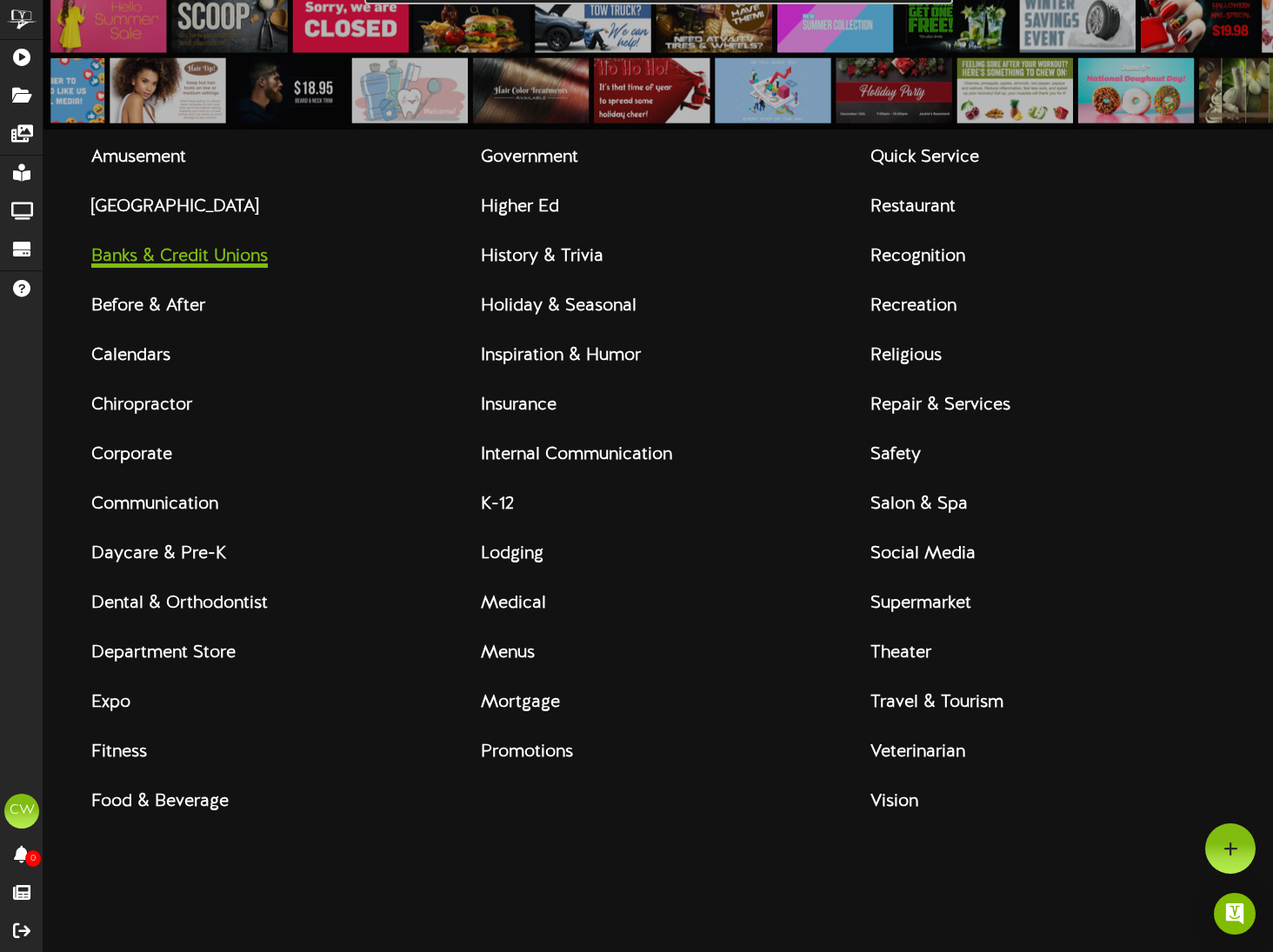
click at [152, 260] on strong "Banks & Credit Unions" at bounding box center [180, 256] width 177 height 19
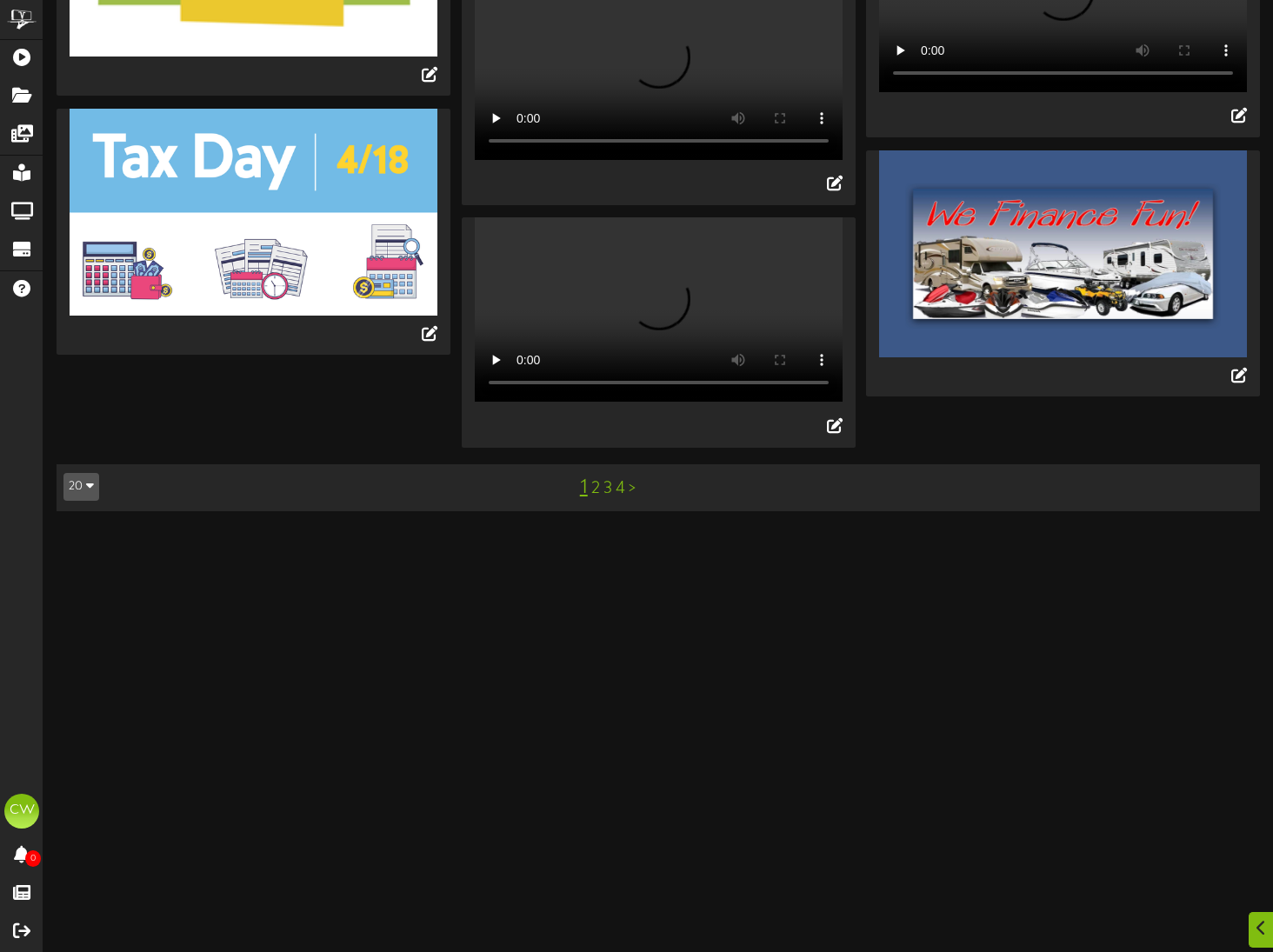
scroll to position [1739, 0]
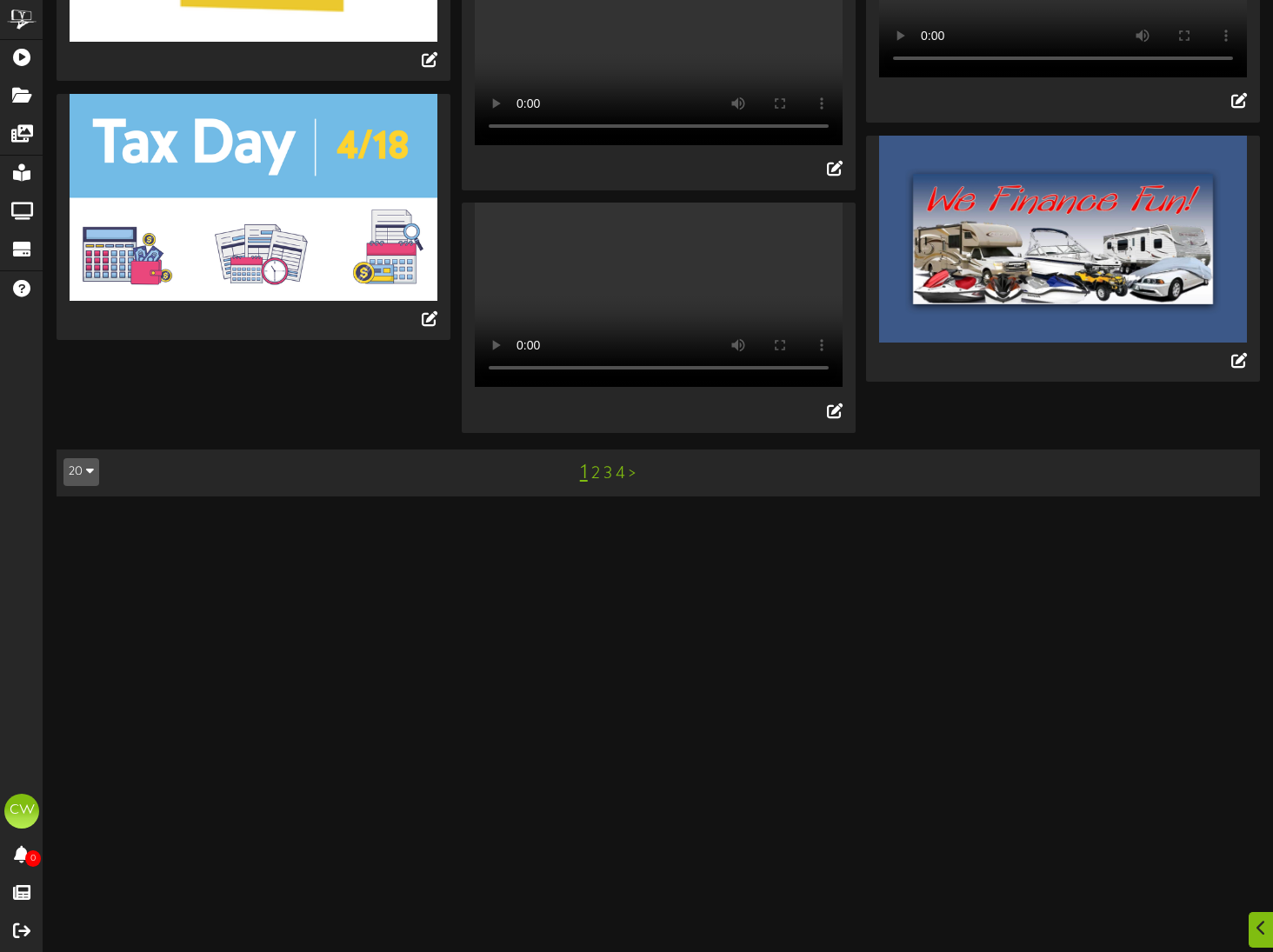
click at [595, 484] on link "2" at bounding box center [596, 474] width 9 height 19
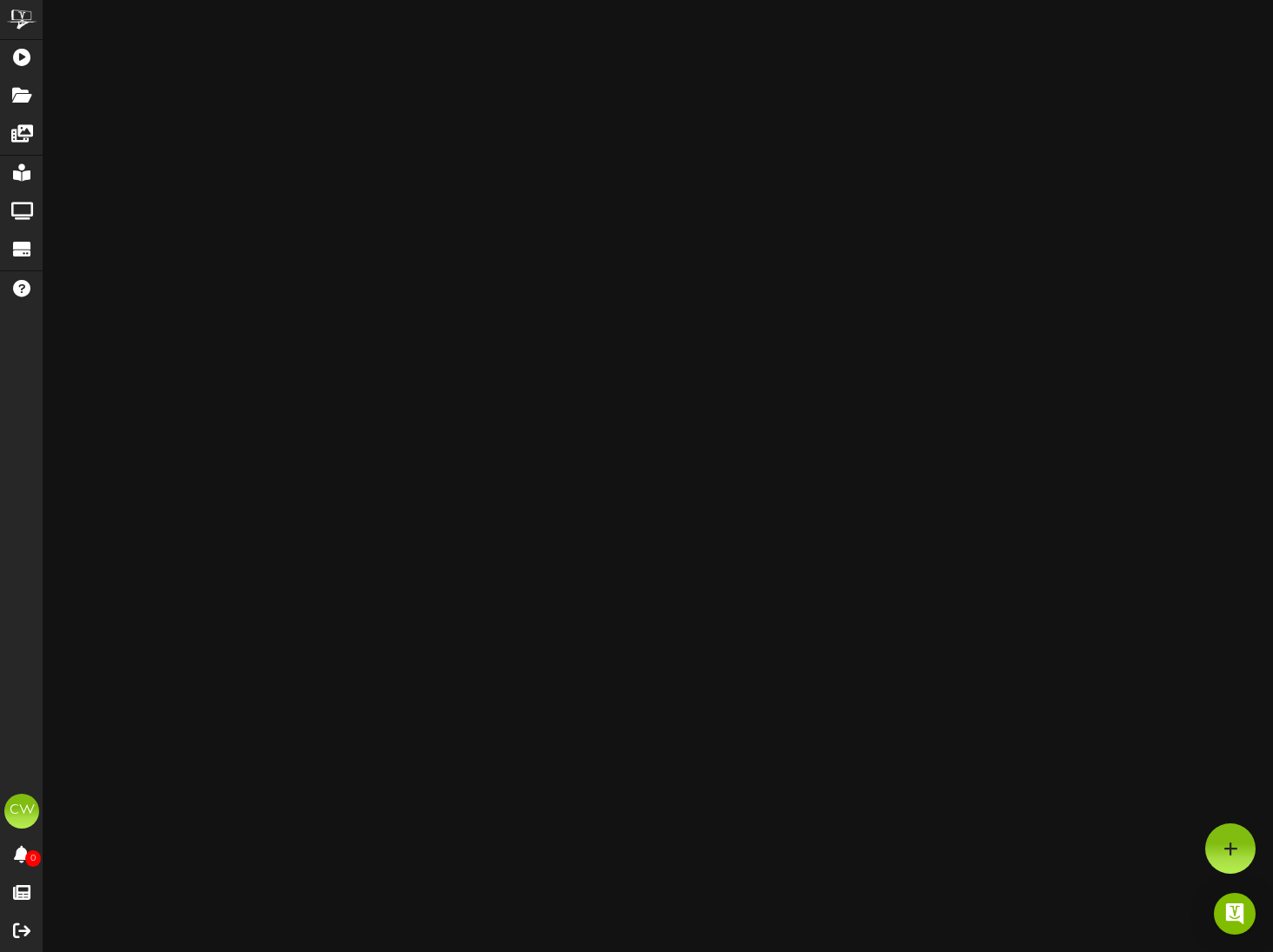
scroll to position [0, 0]
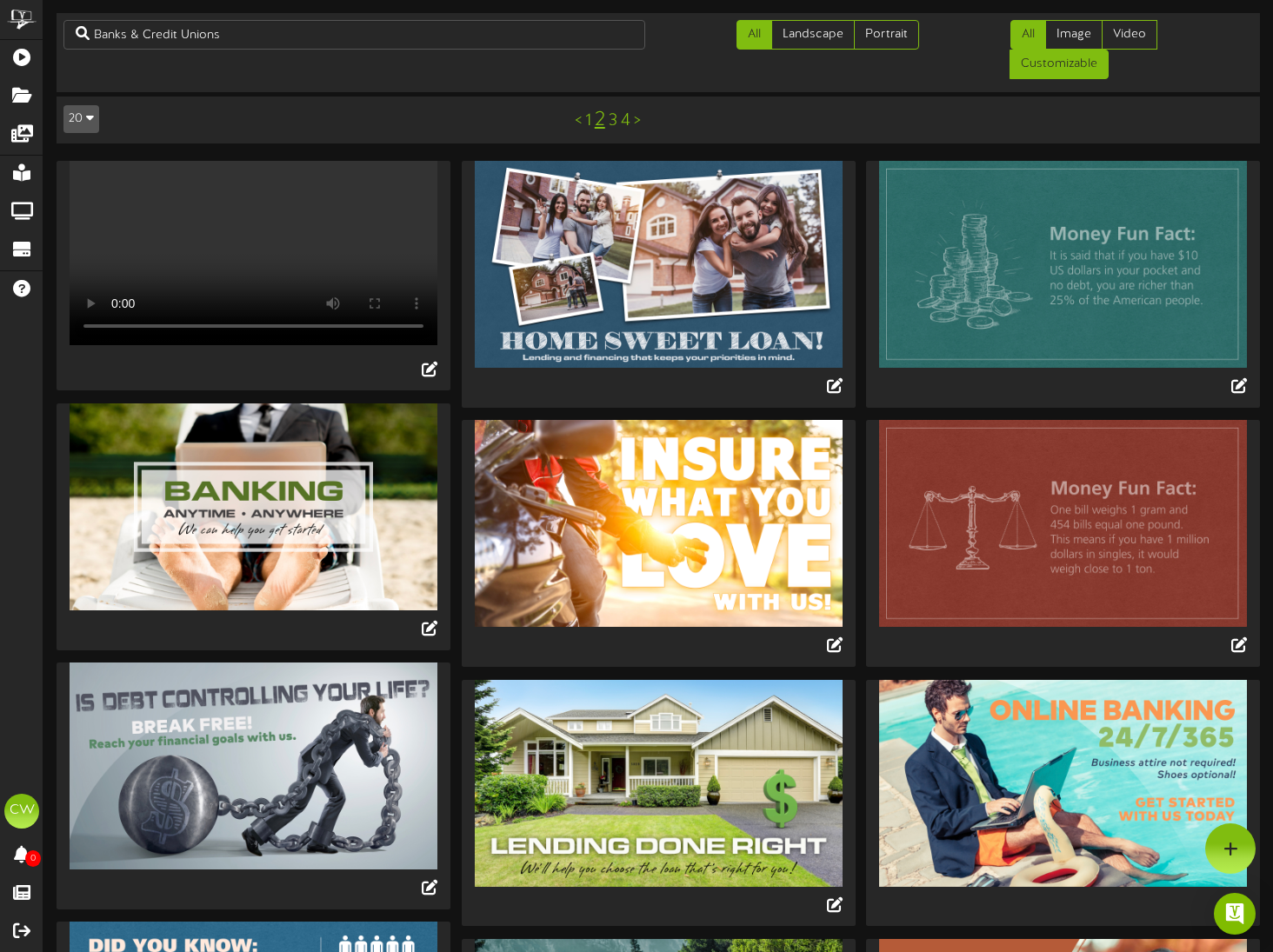
click at [1056, 67] on link "Customizable" at bounding box center [1059, 64] width 99 height 29
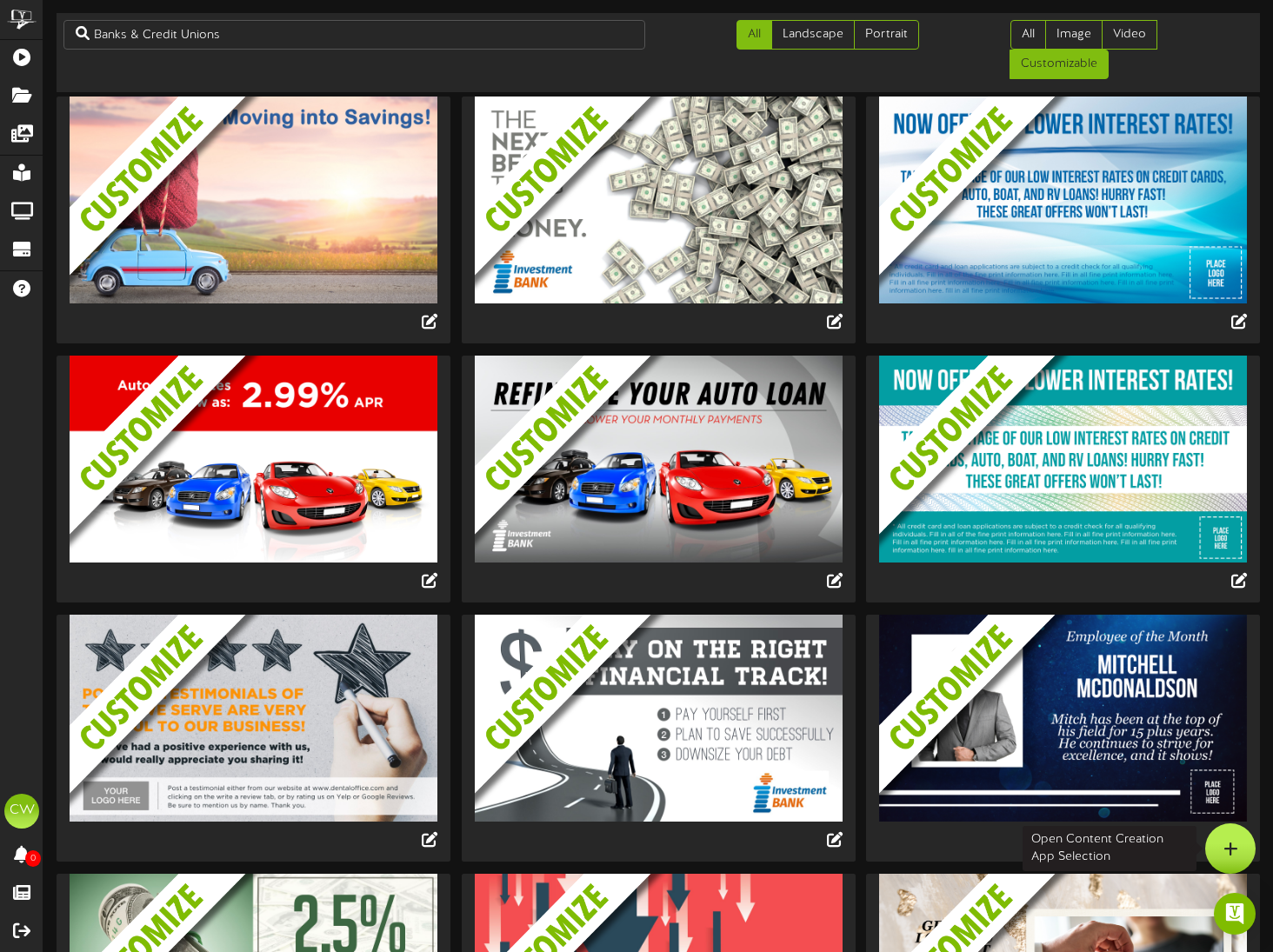
click at [1244, 846] on div at bounding box center [1230, 849] width 51 height 51
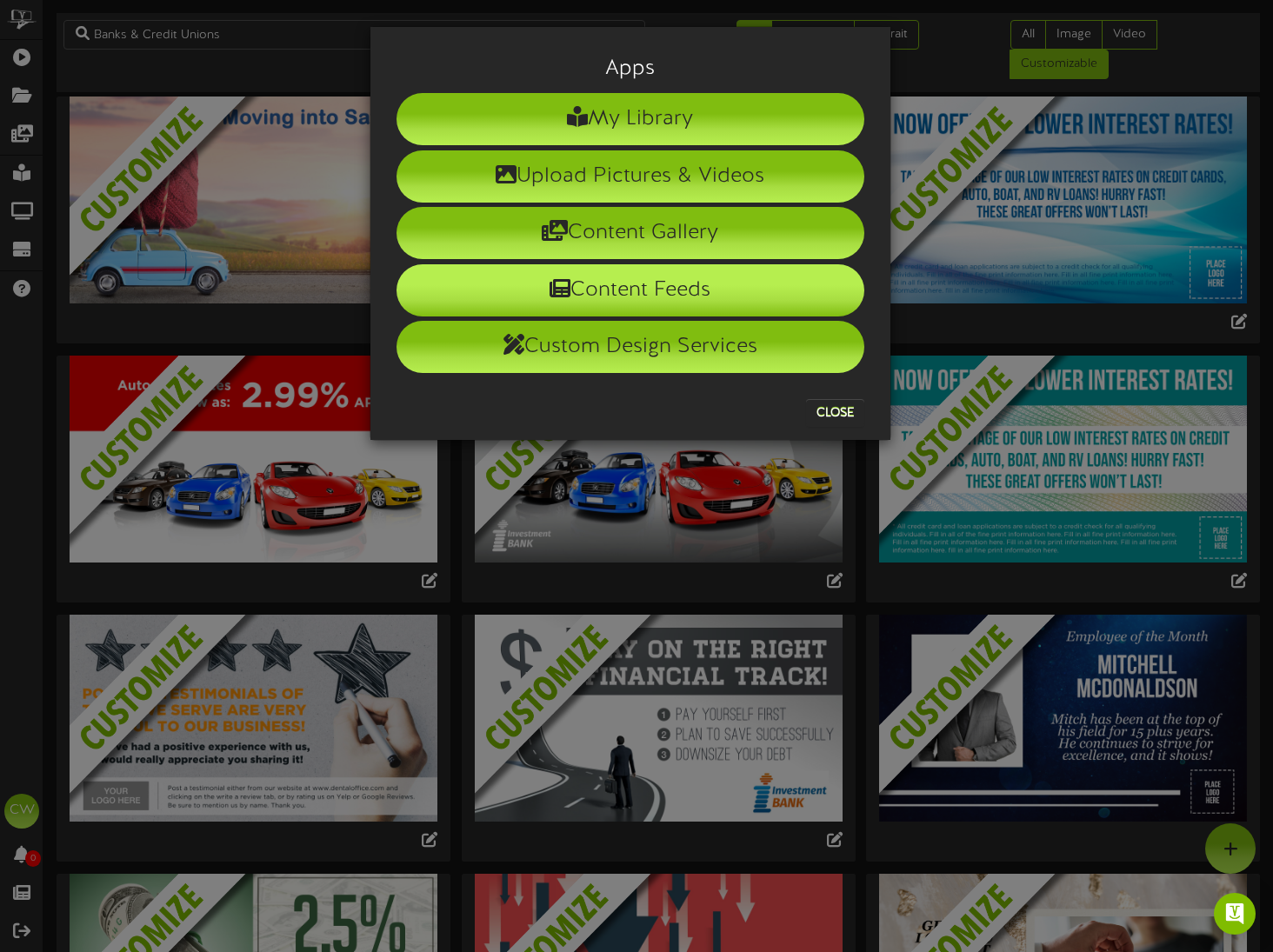
click at [664, 288] on li "Content Feeds" at bounding box center [630, 290] width 467 height 52
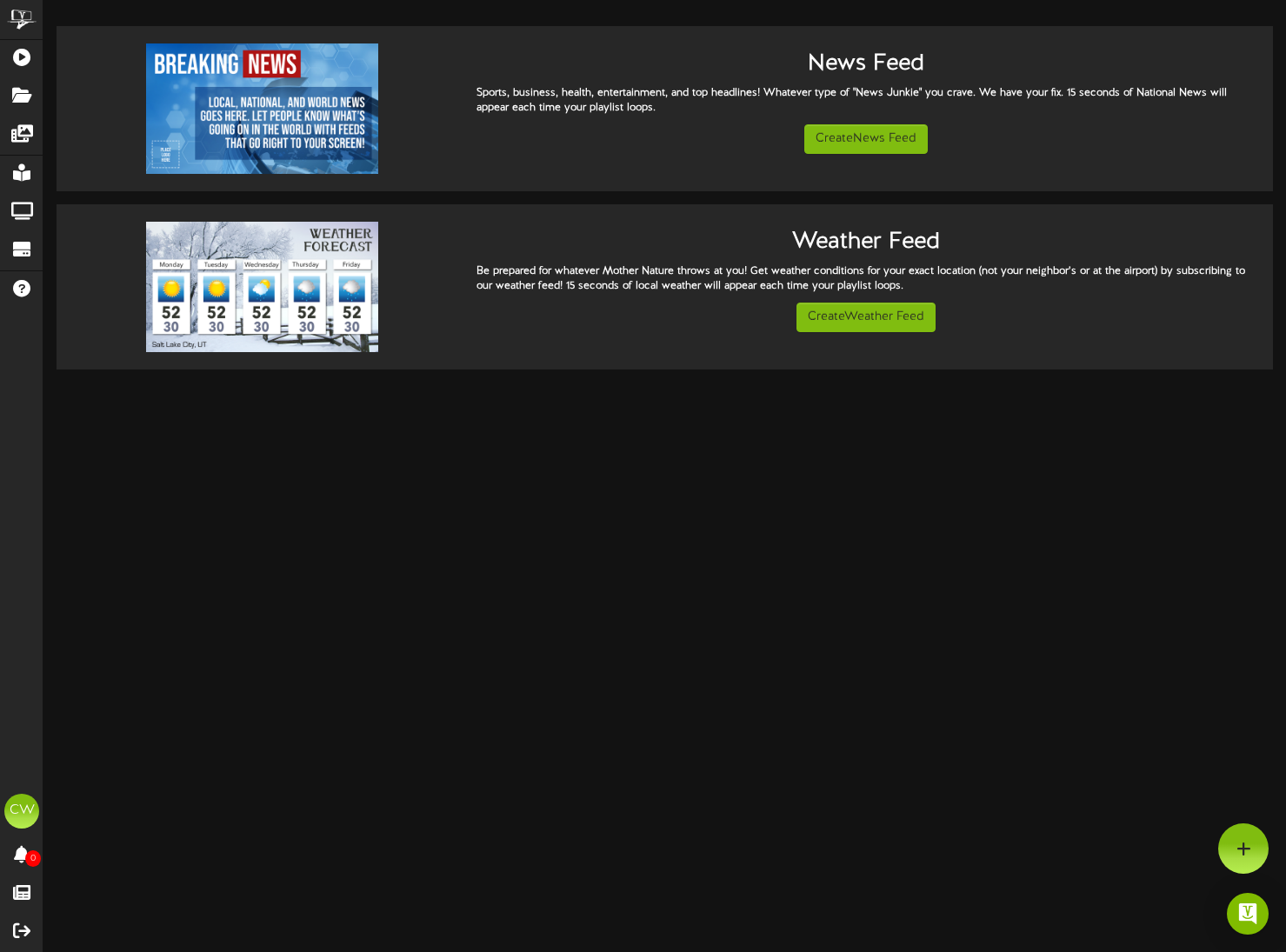
click at [220, 369] on html "ChannelValet Playlists Folders Messages My Library Groups Devices Help CW Cory …" at bounding box center [643, 185] width 1286 height 369
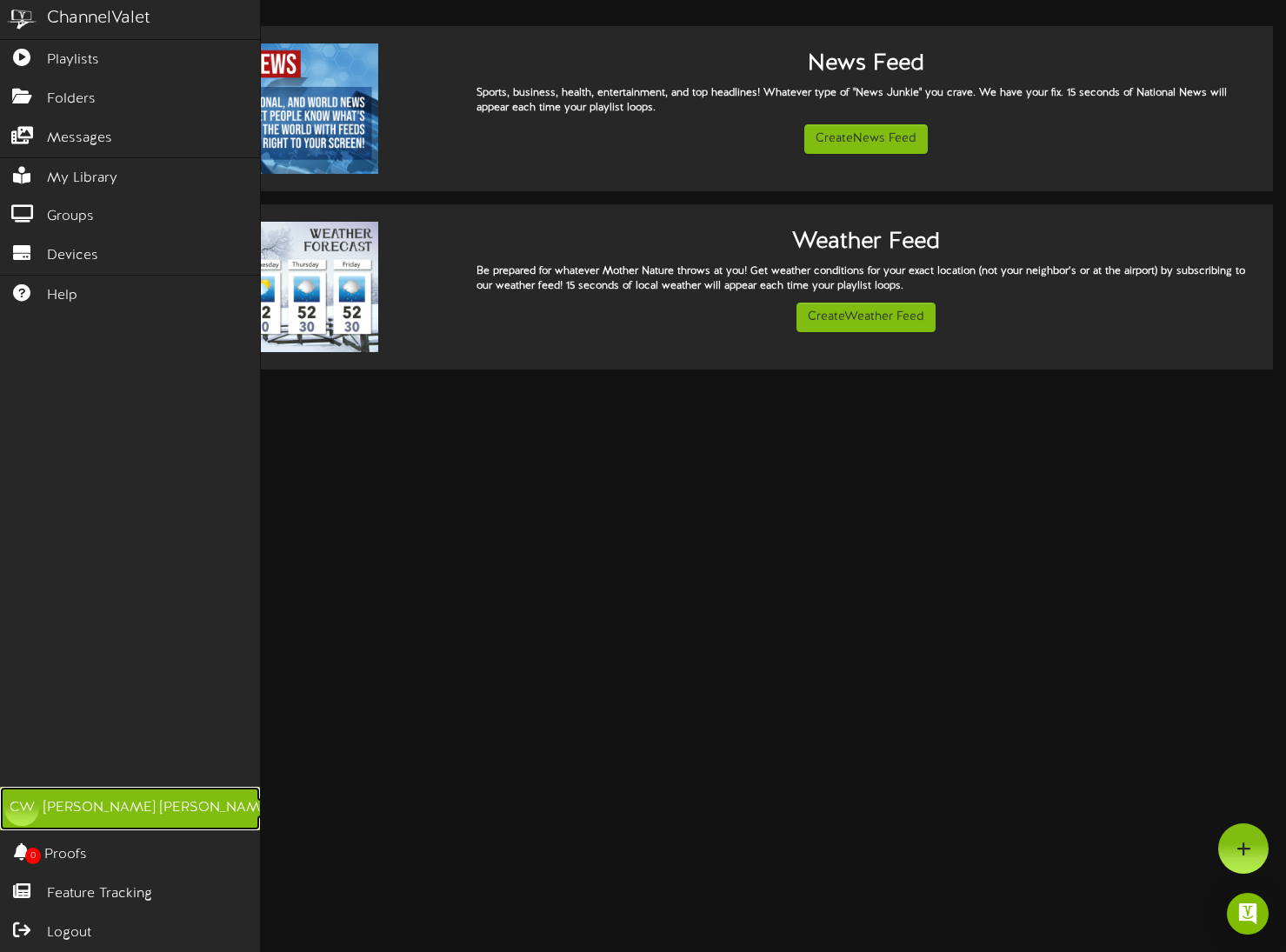
click at [33, 821] on div "CW" at bounding box center [21, 808] width 35 height 35
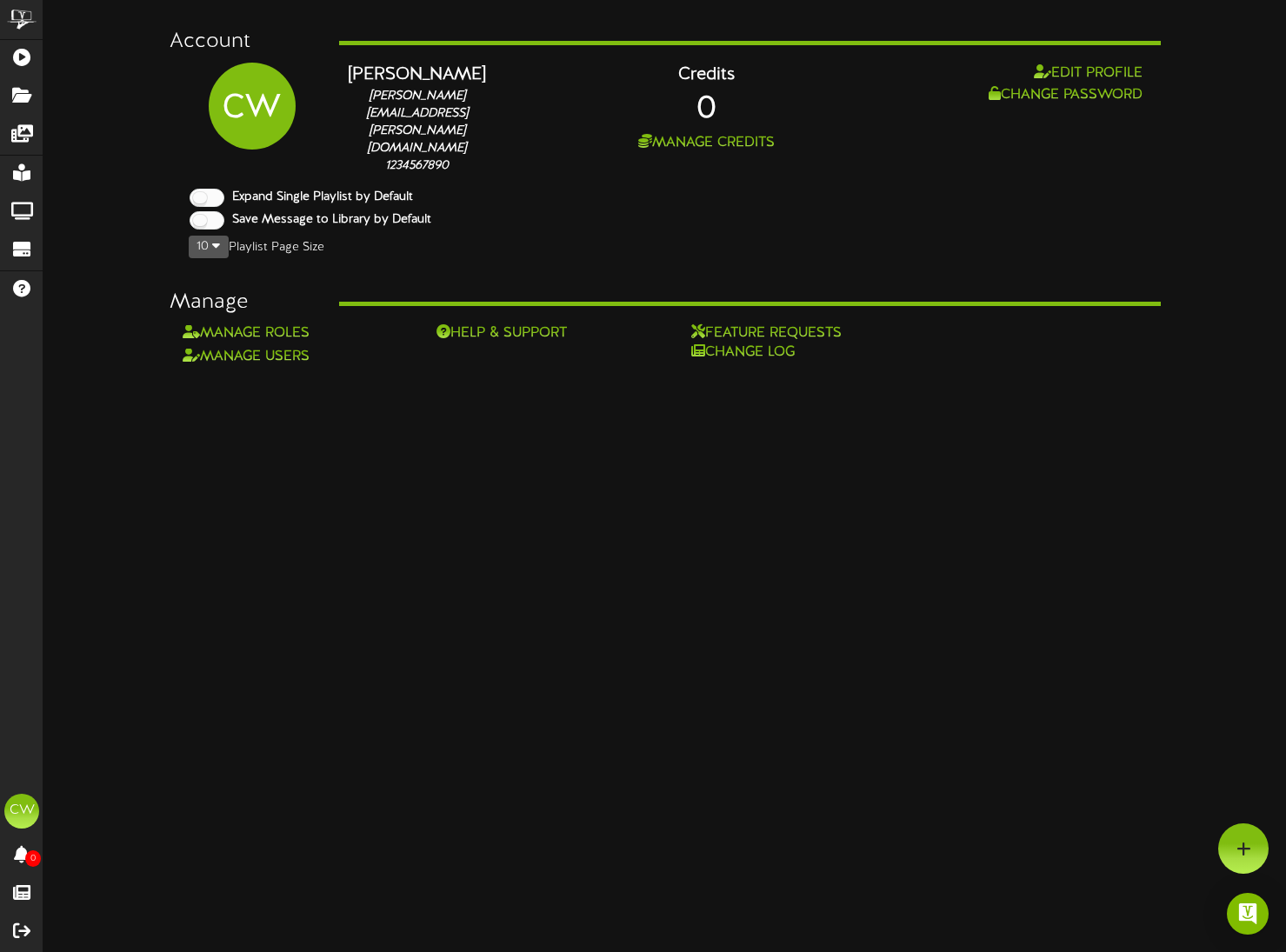
drag, startPoint x: 690, startPoint y: 684, endPoint x: 546, endPoint y: 533, distance: 208.7
click at [690, 367] on html "ChannelValet Playlists Folders Messages My Library Groups Devices Help CW Cory …" at bounding box center [643, 184] width 1286 height 367
click at [1083, 65] on button "Edit Profile" at bounding box center [1088, 73] width 119 height 21
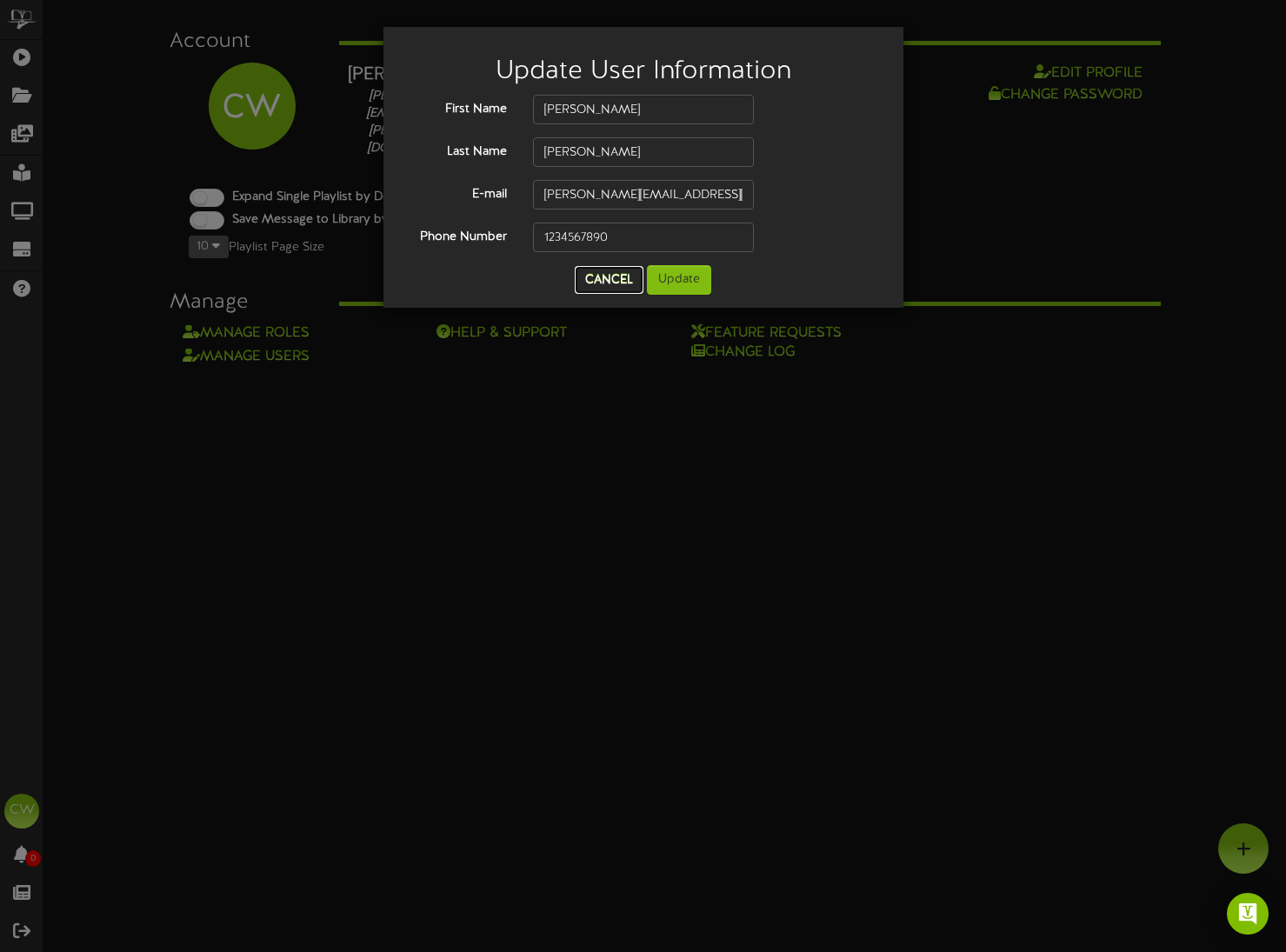
click at [603, 285] on button "Cancel" at bounding box center [609, 280] width 69 height 28
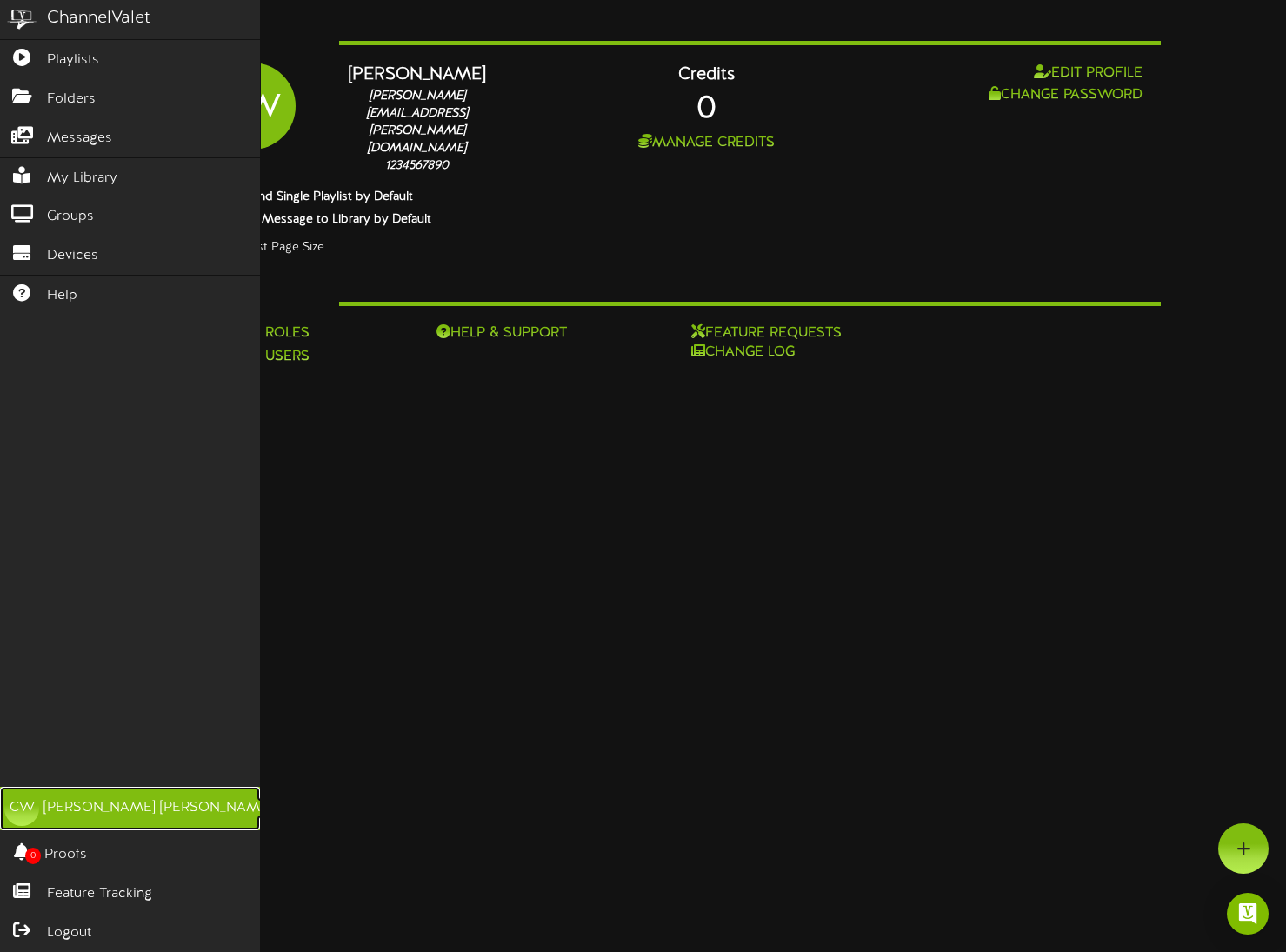
click at [73, 813] on div "Cory Williams" at bounding box center [157, 808] width 228 height 20
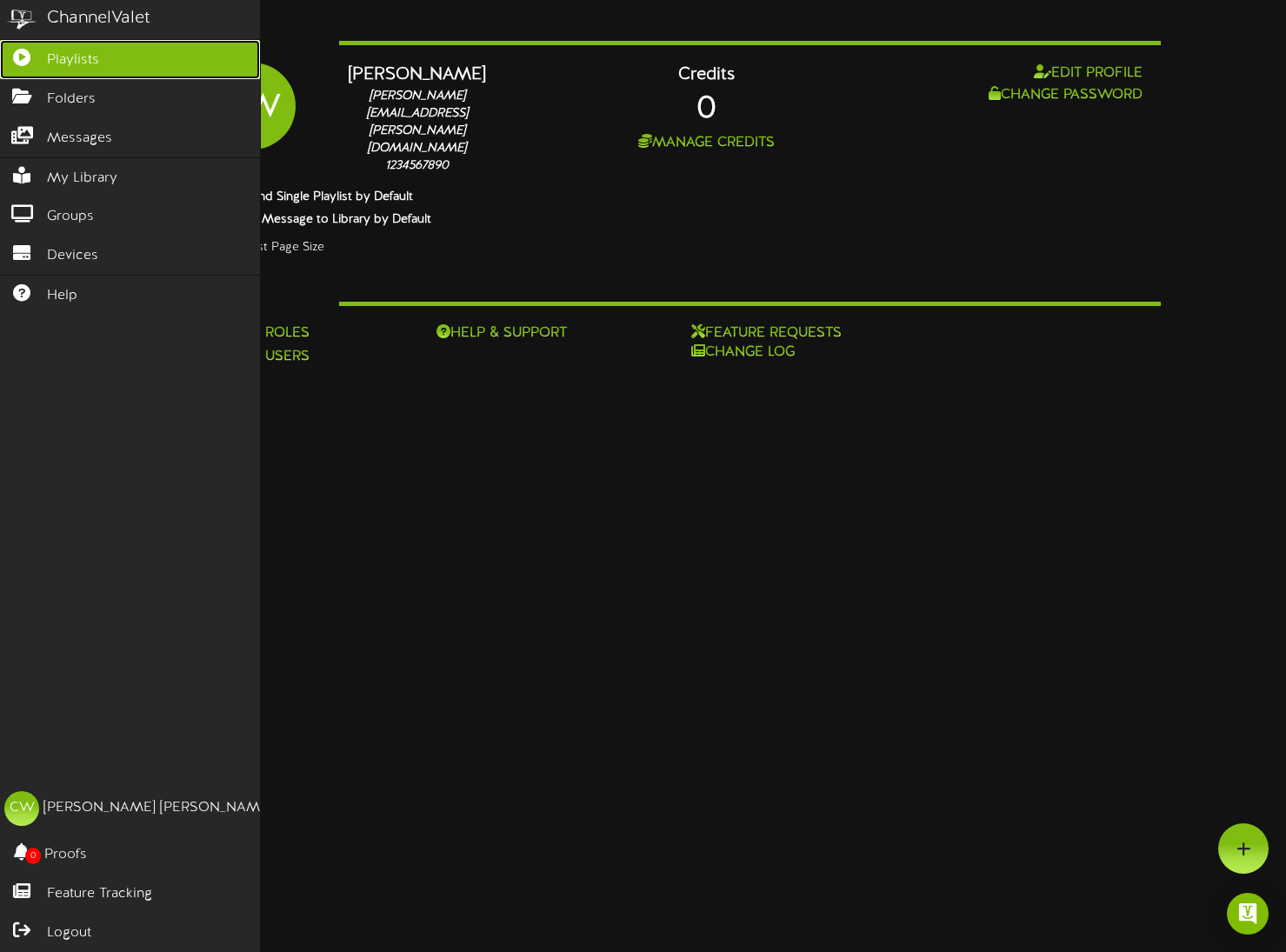
click at [32, 50] on icon at bounding box center [21, 54] width 44 height 13
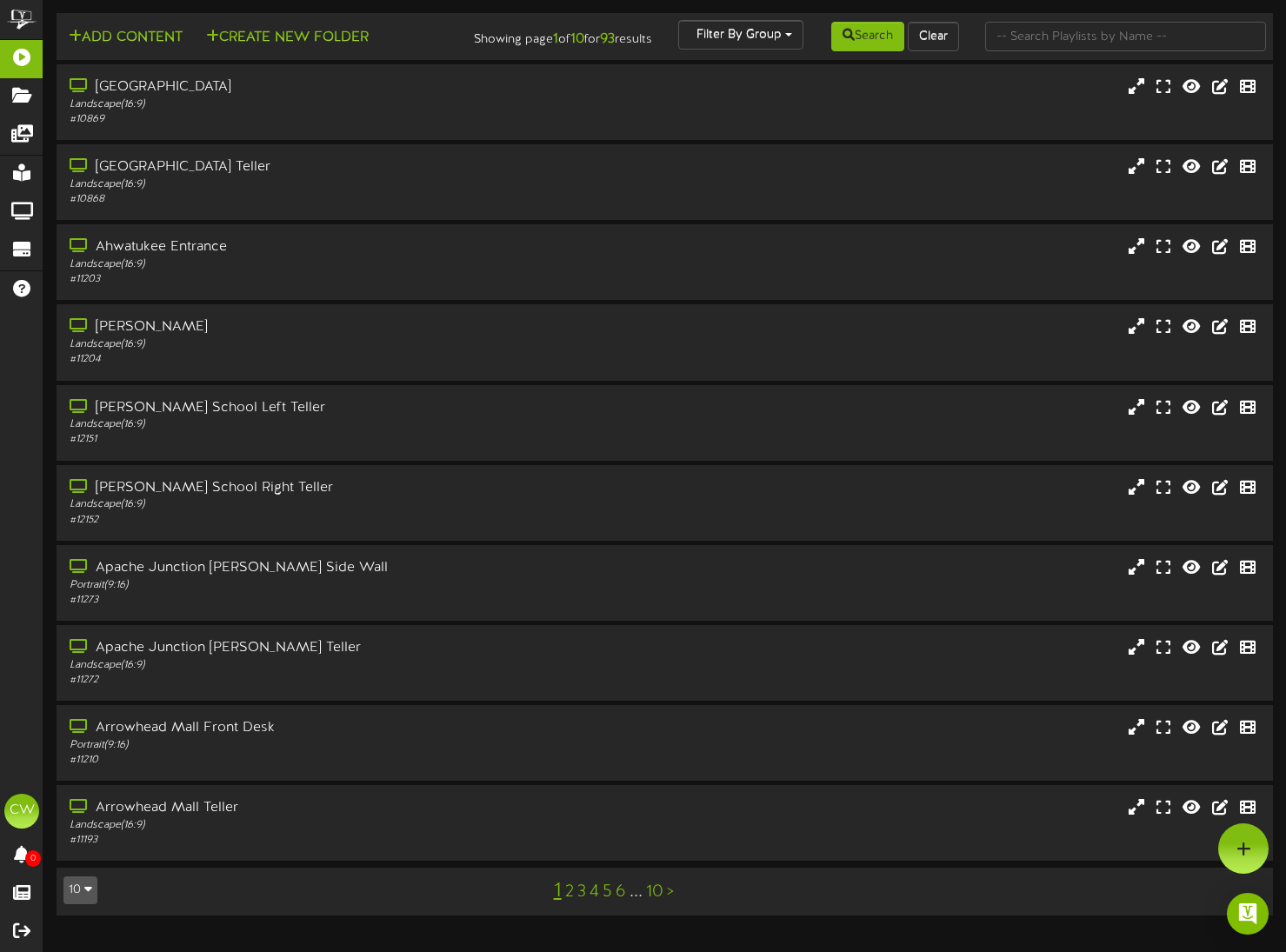
click at [86, 895] on icon "button" at bounding box center [88, 888] width 8 height 13
click at [80, 869] on div "100" at bounding box center [81, 856] width 33 height 26
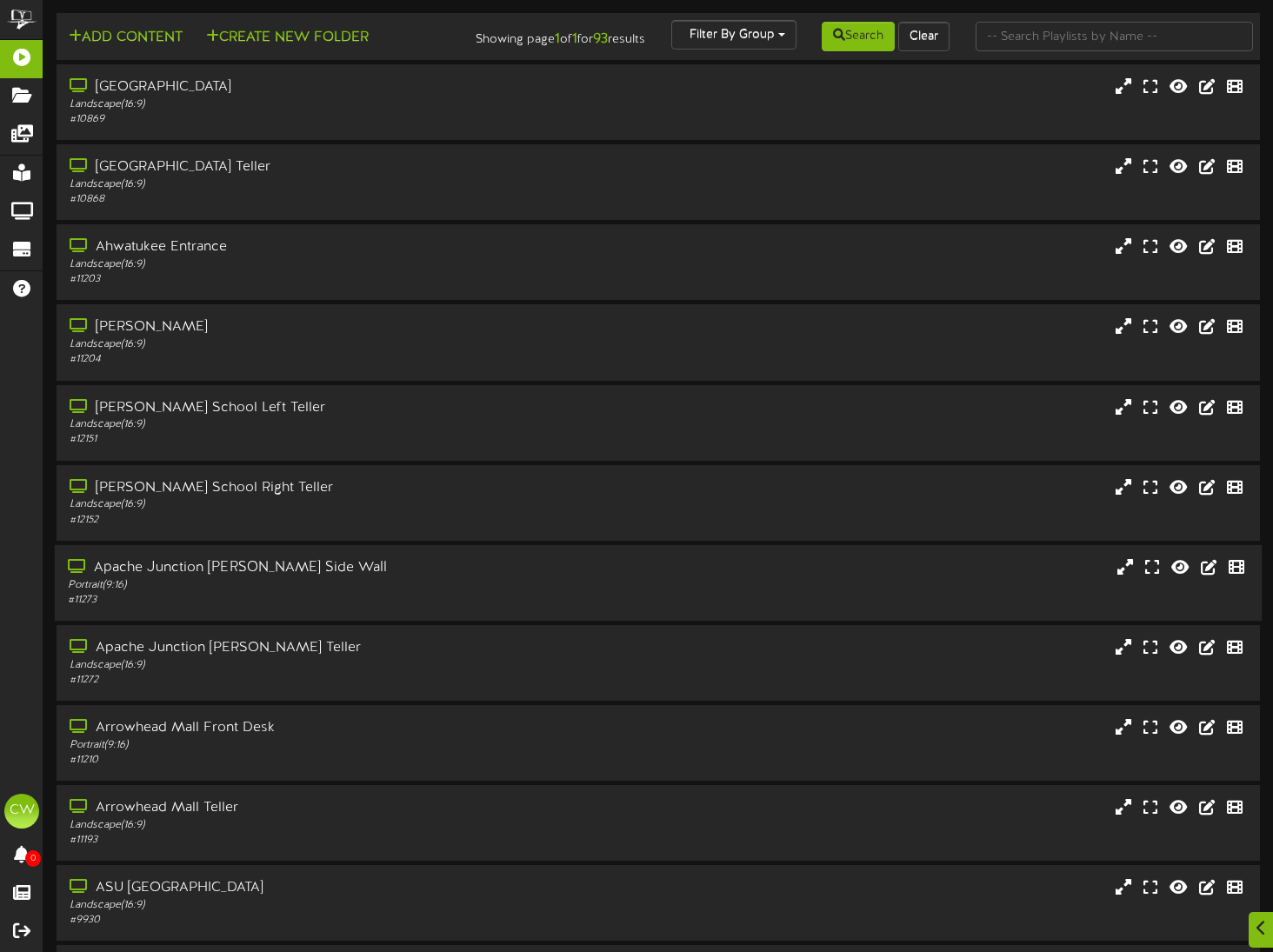
scroll to position [6640, 0]
click at [1265, 930] on icon at bounding box center [1261, 928] width 12 height 19
click at [1235, 847] on icon at bounding box center [1230, 848] width 15 height 16
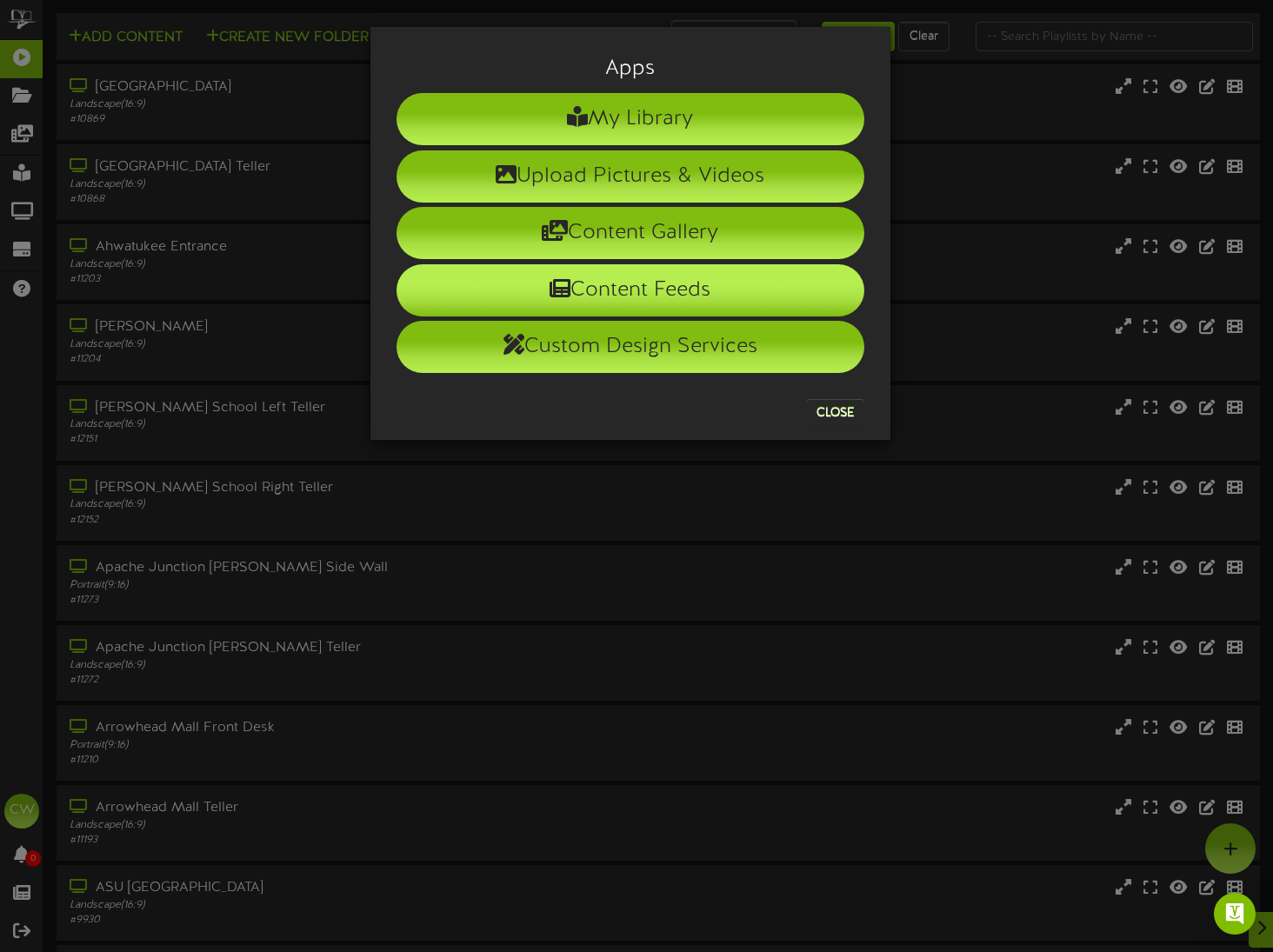
click at [627, 289] on li "Content Feeds" at bounding box center [630, 290] width 467 height 52
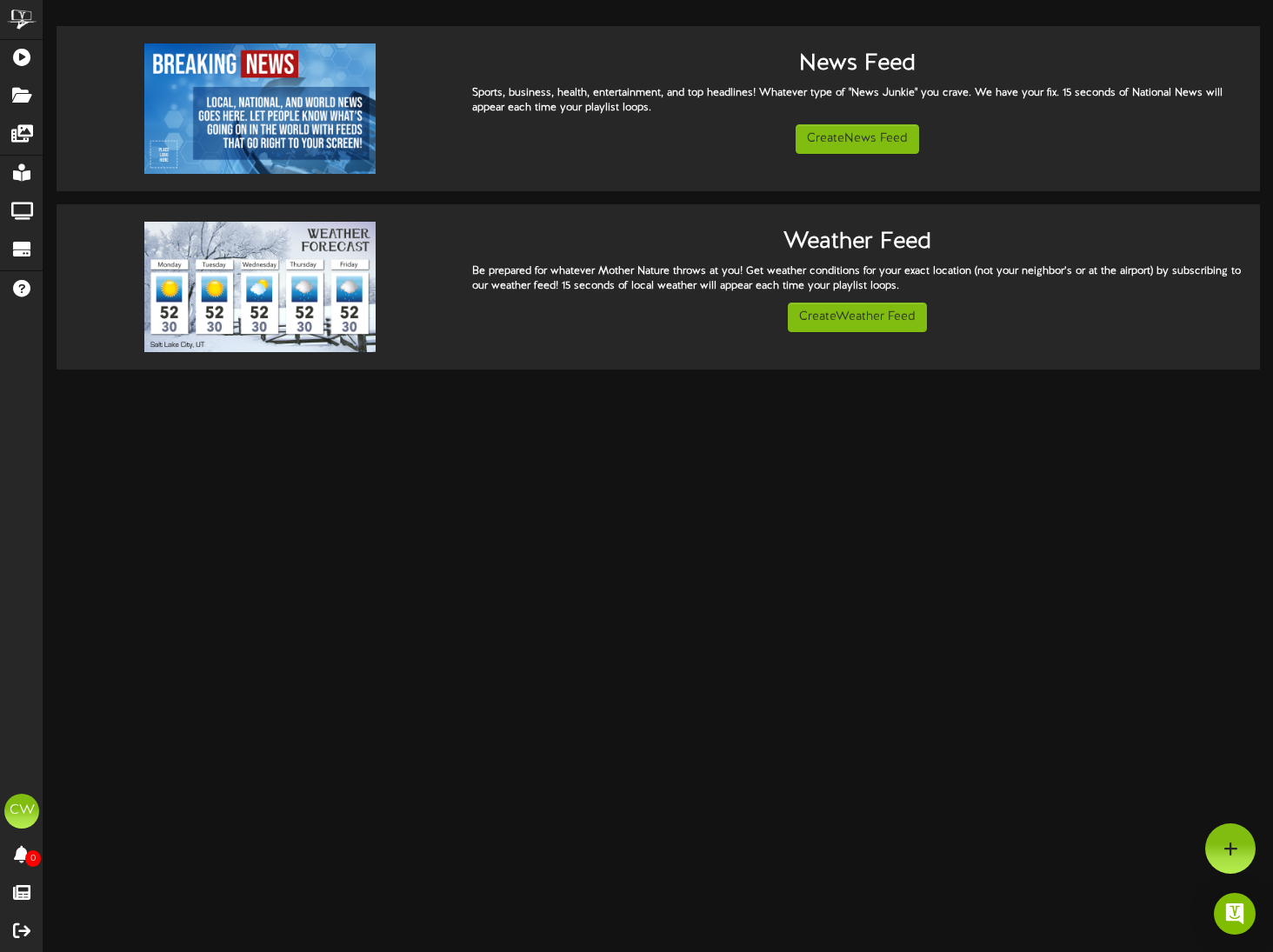
click at [236, 286] on img at bounding box center [260, 287] width 232 height 130
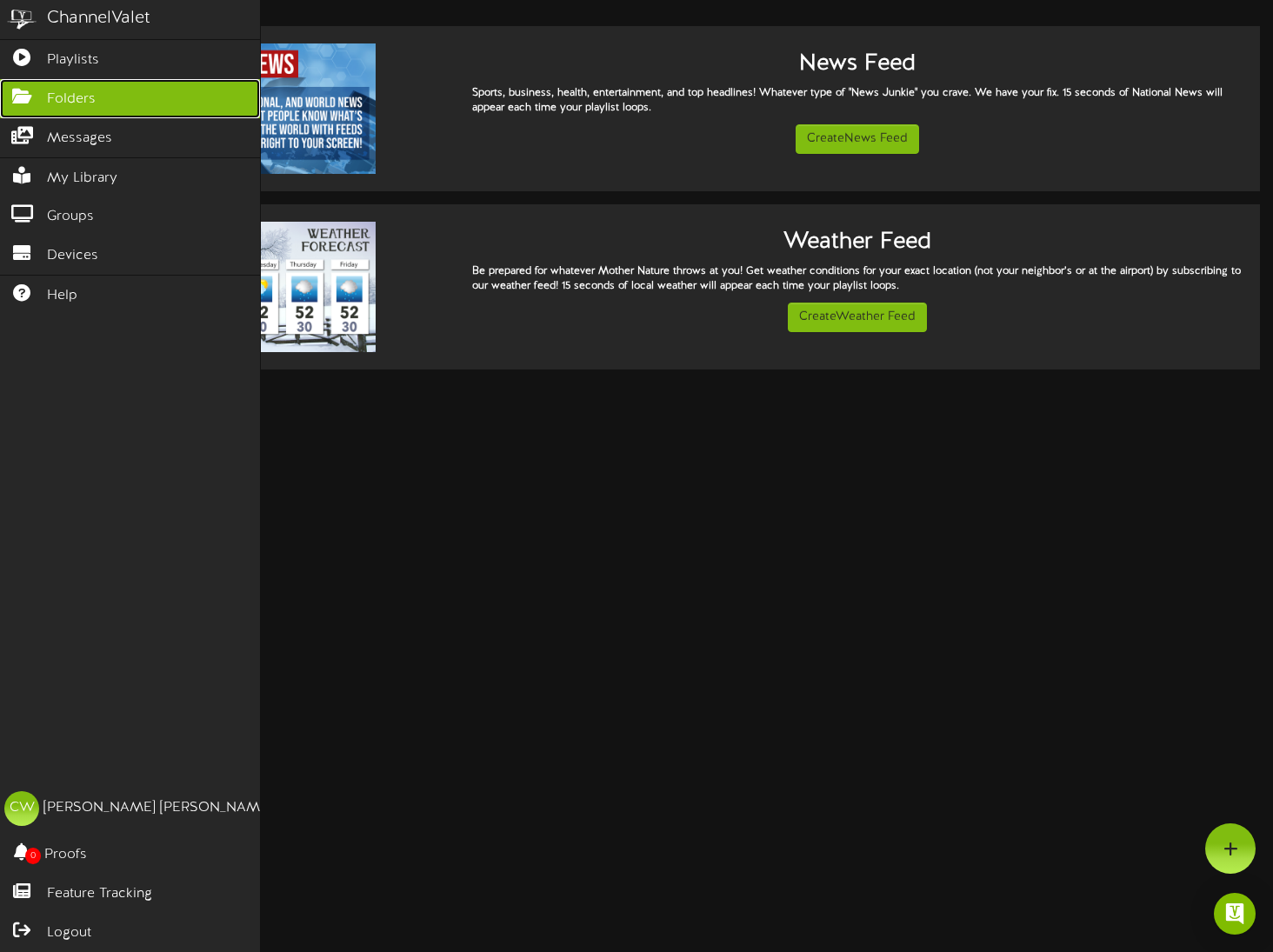
click at [64, 108] on link "Folders" at bounding box center [130, 98] width 260 height 39
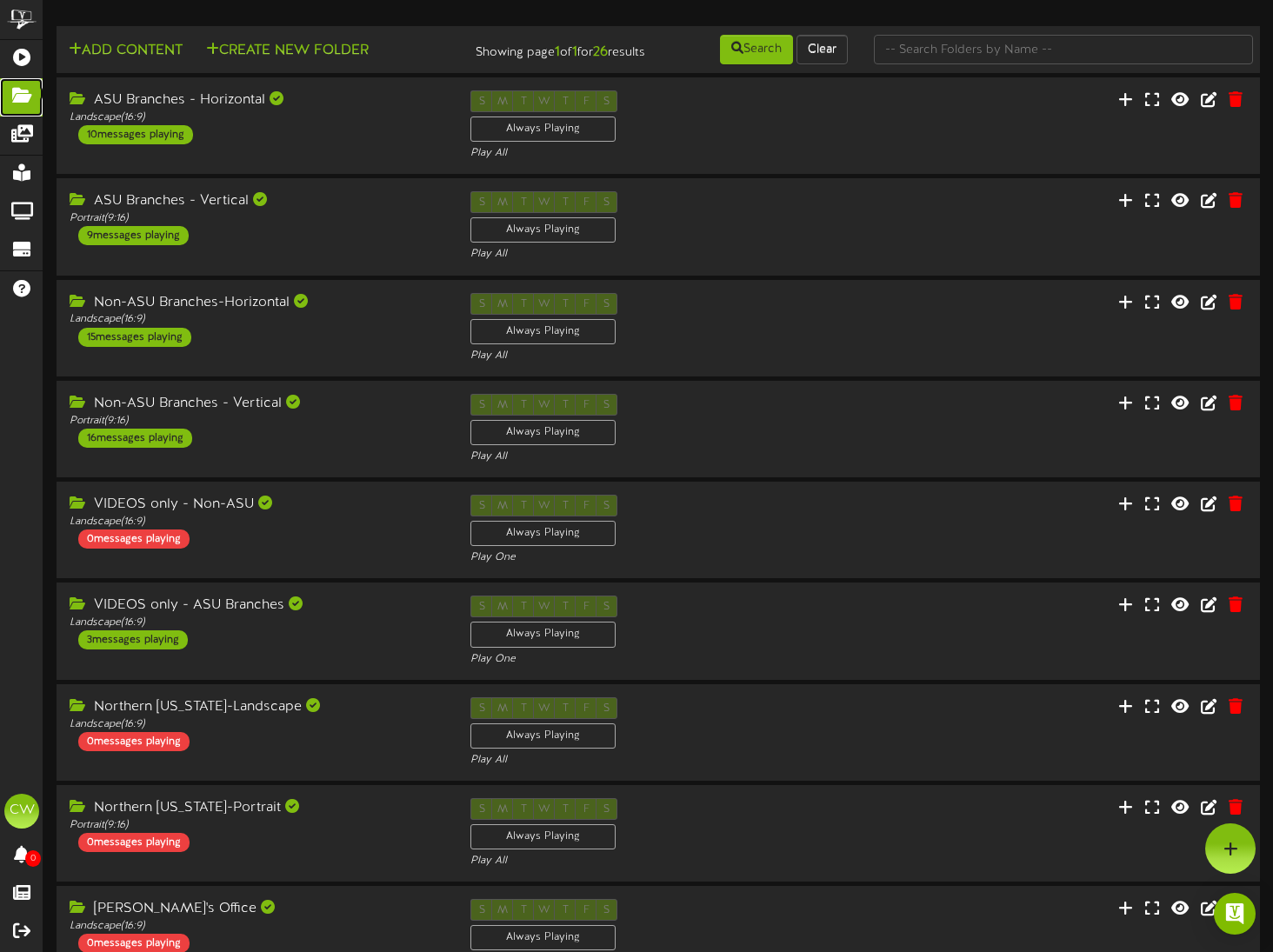
scroll to position [2796, 0]
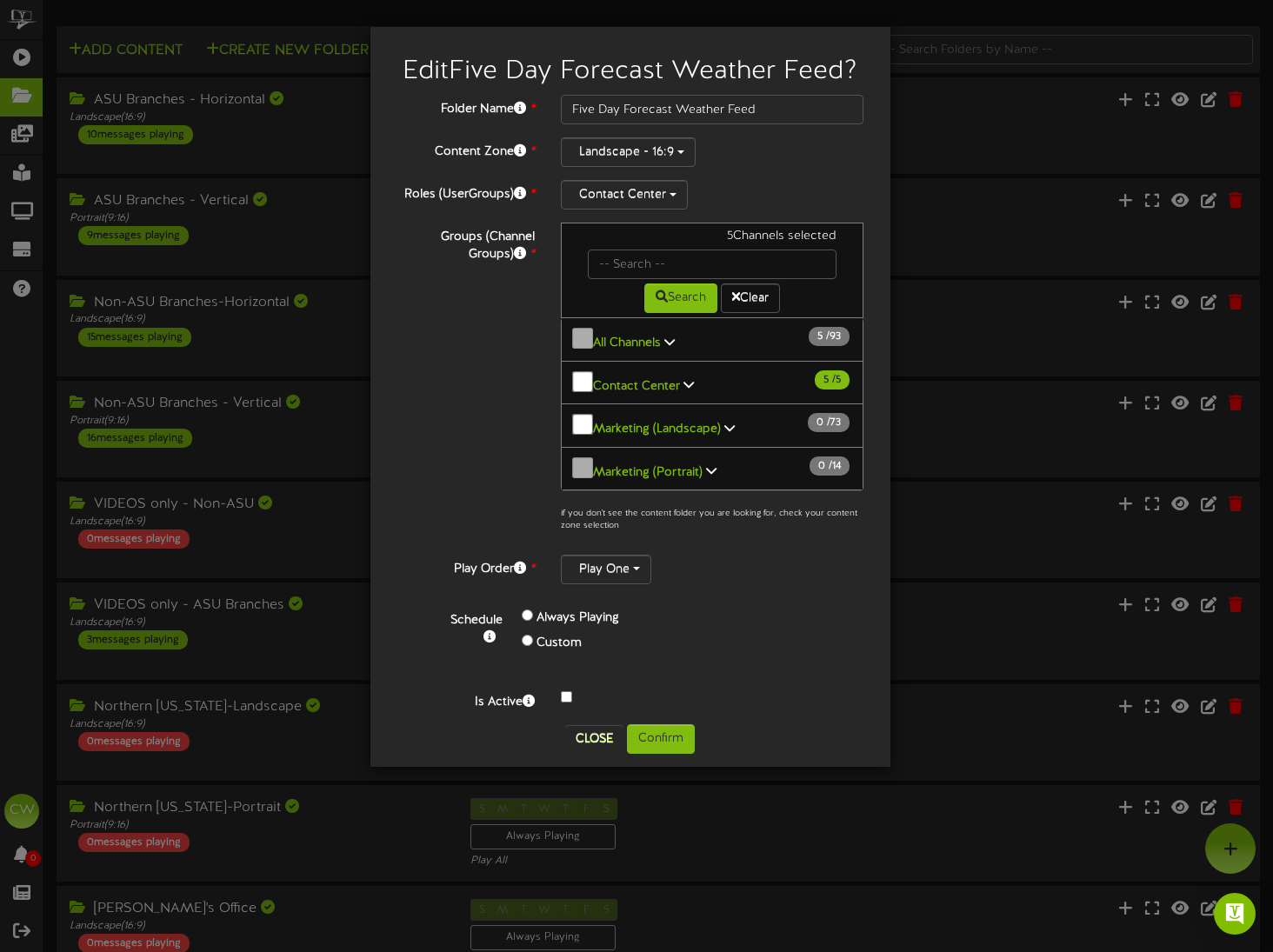
scroll to position [0, 0]
click at [582, 725] on button "Close" at bounding box center [595, 738] width 58 height 28
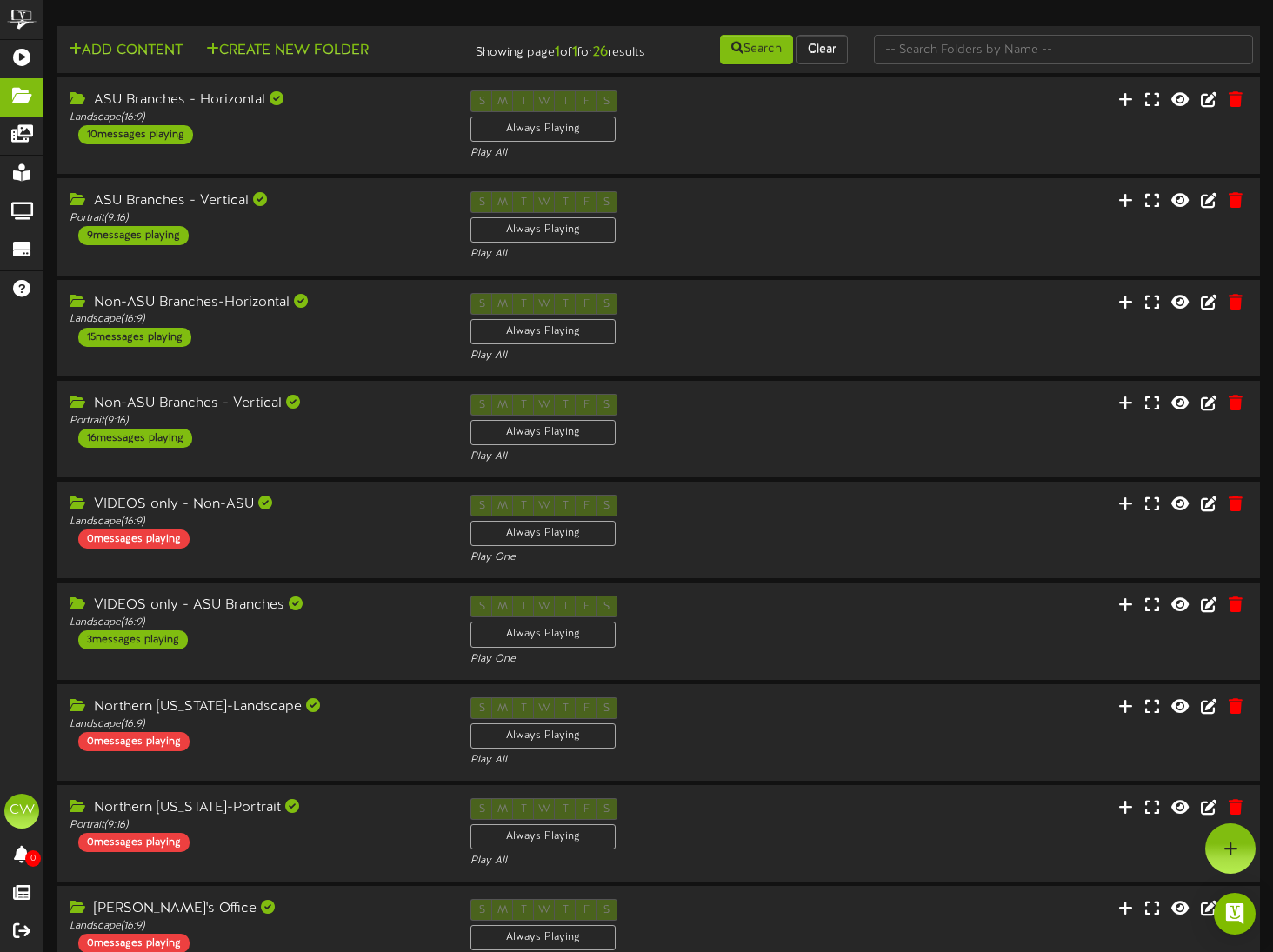
scroll to position [5428, 0]
